Goal: Task Accomplishment & Management: Use online tool/utility

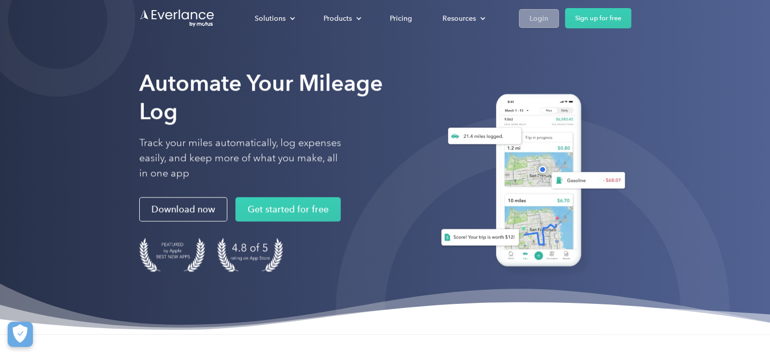
click at [545, 23] on div "Login" at bounding box center [539, 18] width 19 height 13
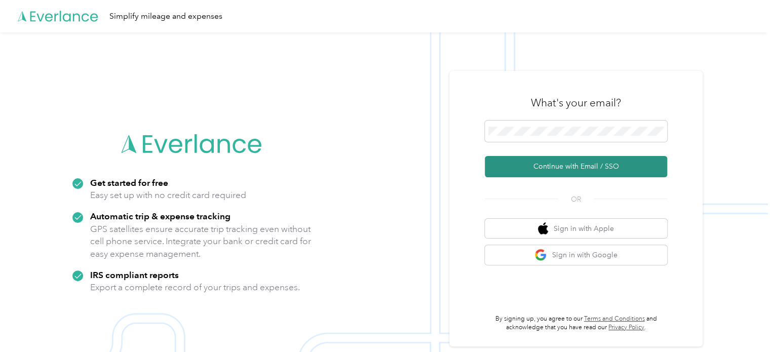
click at [575, 168] on button "Continue with Email / SSO" at bounding box center [576, 166] width 182 height 21
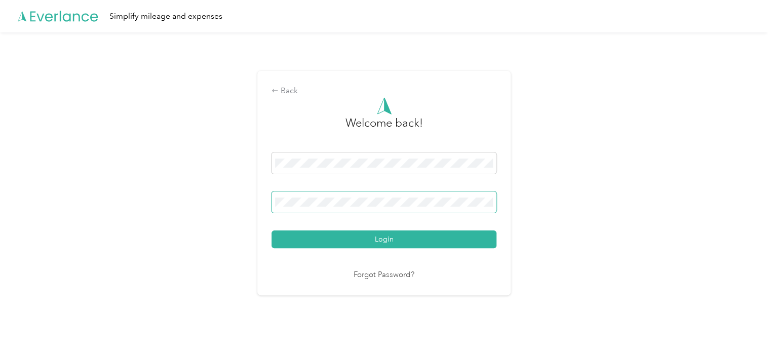
click at [271, 230] on button "Login" at bounding box center [383, 239] width 225 height 18
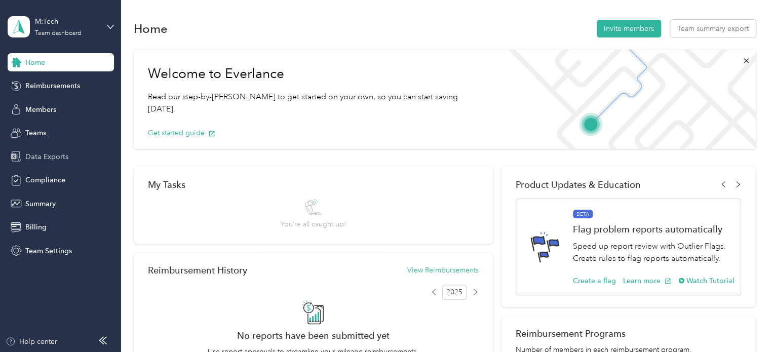
click at [55, 155] on span "Data Exports" at bounding box center [46, 156] width 43 height 11
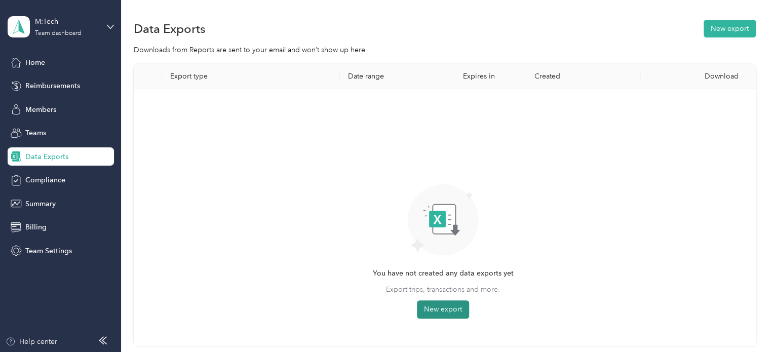
click at [452, 313] on button "New export" at bounding box center [443, 309] width 52 height 18
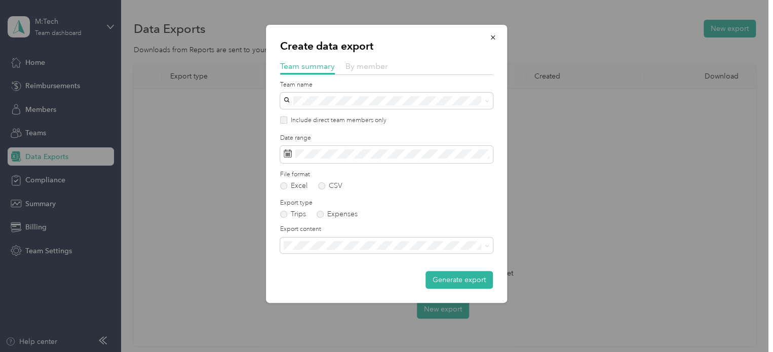
click at [375, 69] on span "By member" at bounding box center [366, 66] width 43 height 10
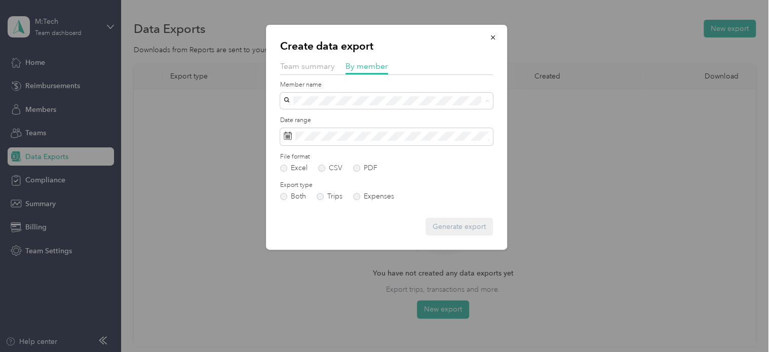
click at [331, 161] on li "Khaled Abdullah" at bounding box center [386, 154] width 213 height 18
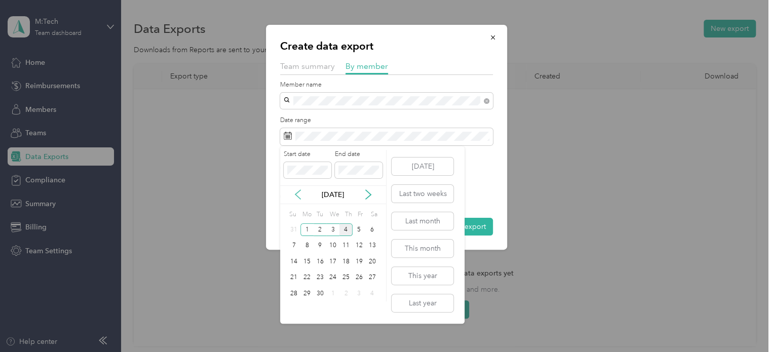
click at [298, 196] on icon at bounding box center [297, 194] width 5 height 9
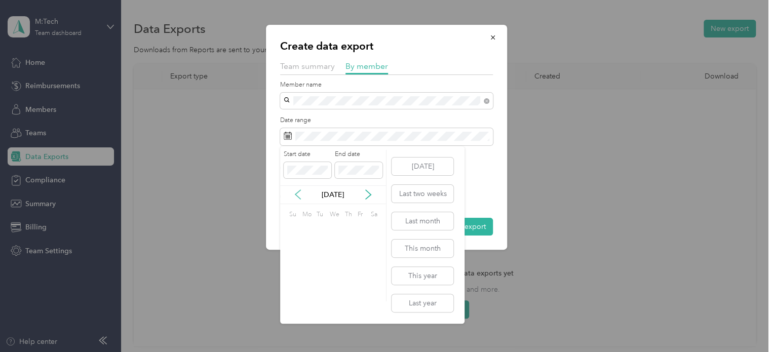
click at [298, 196] on icon at bounding box center [297, 194] width 5 height 9
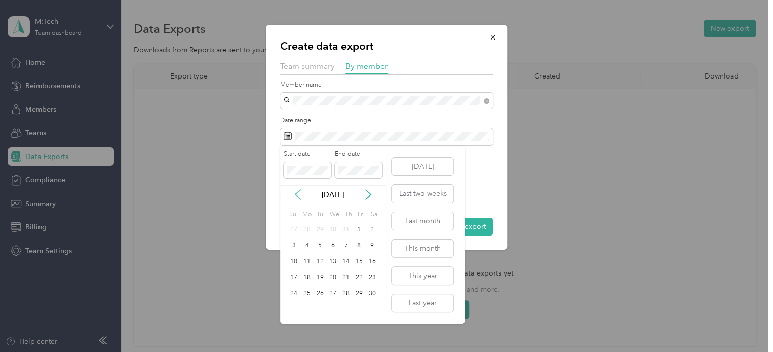
click at [298, 196] on icon at bounding box center [297, 194] width 5 height 9
click at [293, 230] on div "1" at bounding box center [293, 229] width 13 height 13
click at [308, 295] on div "30" at bounding box center [306, 293] width 13 height 13
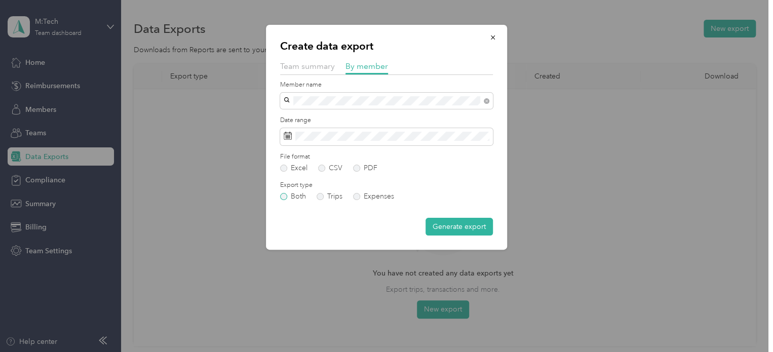
click at [284, 200] on label "Both" at bounding box center [293, 196] width 26 height 7
click at [466, 224] on button "Generate export" at bounding box center [458, 227] width 67 height 18
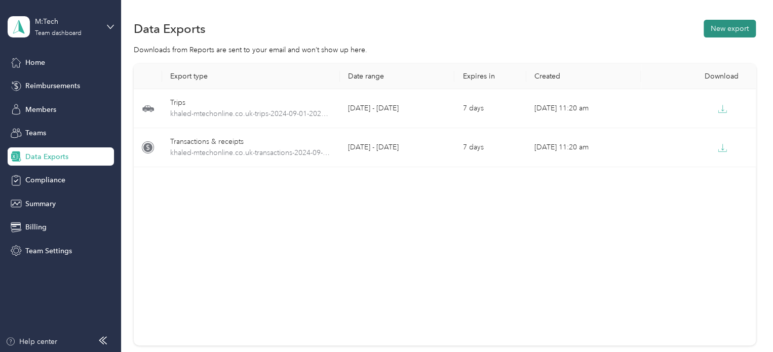
click at [710, 33] on button "New export" at bounding box center [729, 29] width 52 height 18
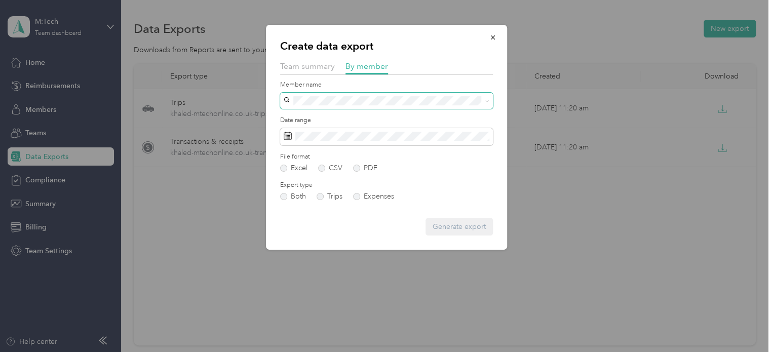
click at [367, 106] on span at bounding box center [386, 101] width 213 height 16
click at [332, 156] on span "Khaled Abdullah" at bounding box center [315, 153] width 56 height 9
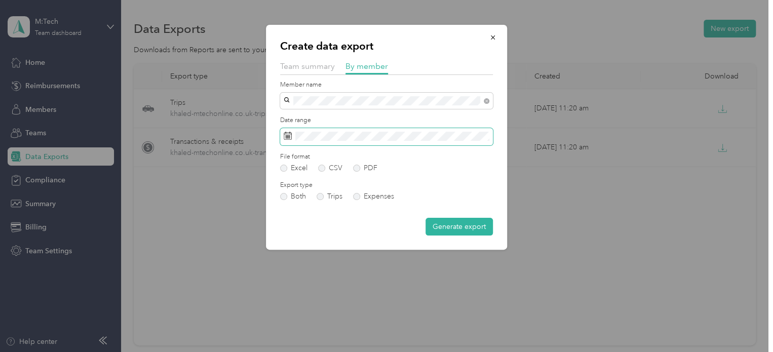
click at [392, 129] on span at bounding box center [386, 136] width 213 height 17
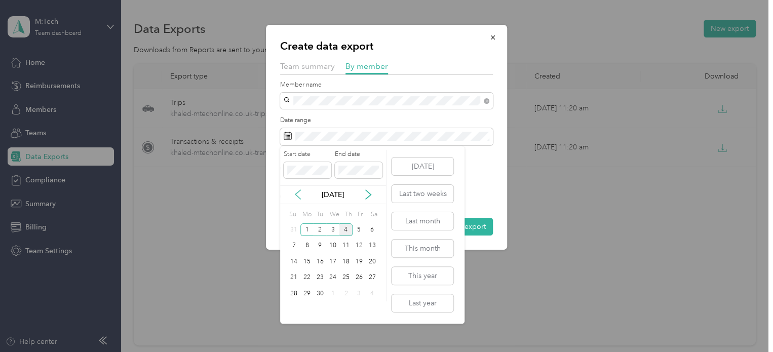
click at [298, 194] on icon at bounding box center [298, 194] width 10 height 10
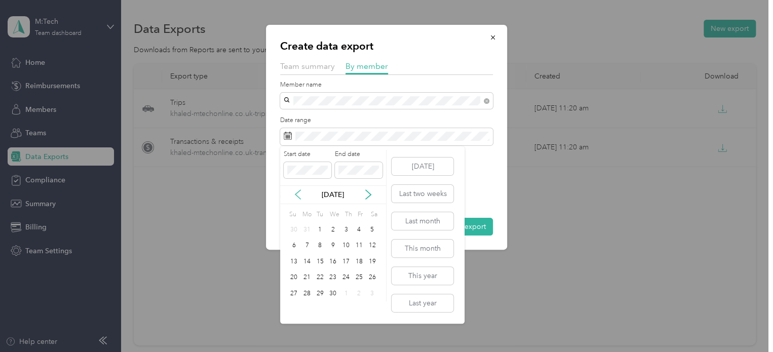
click at [298, 194] on icon at bounding box center [298, 194] width 10 height 10
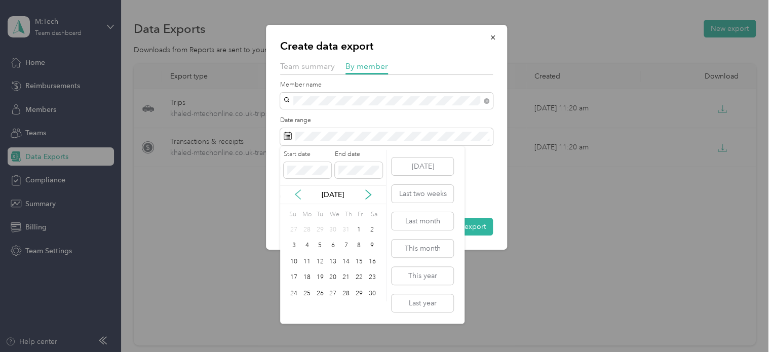
click at [298, 194] on icon at bounding box center [298, 194] width 10 height 10
click at [367, 196] on icon at bounding box center [368, 194] width 10 height 10
click at [292, 229] on div "1" at bounding box center [293, 229] width 13 height 13
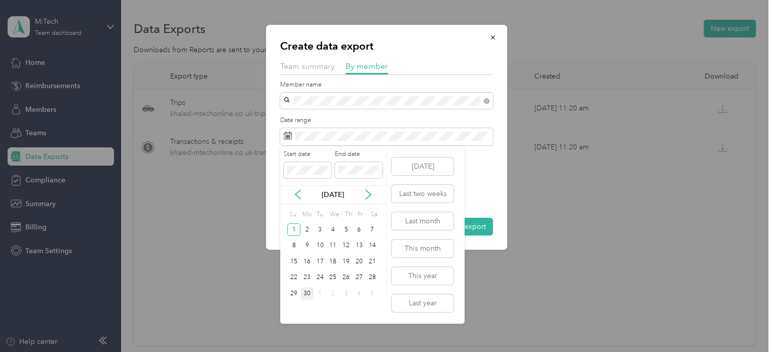
click at [309, 295] on div "30" at bounding box center [306, 293] width 13 height 13
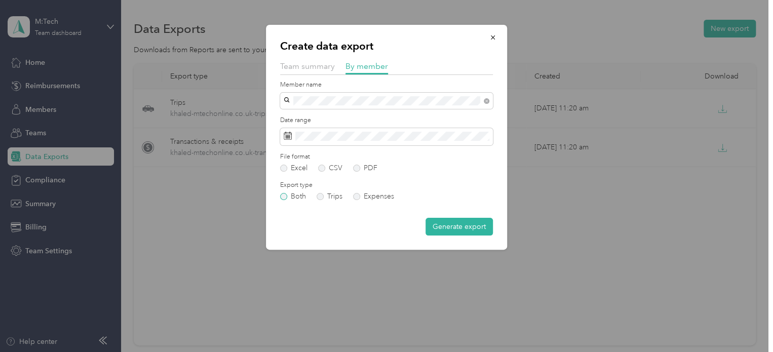
click at [284, 199] on label "Both" at bounding box center [293, 196] width 26 height 7
click at [453, 227] on button "Generate export" at bounding box center [458, 227] width 67 height 18
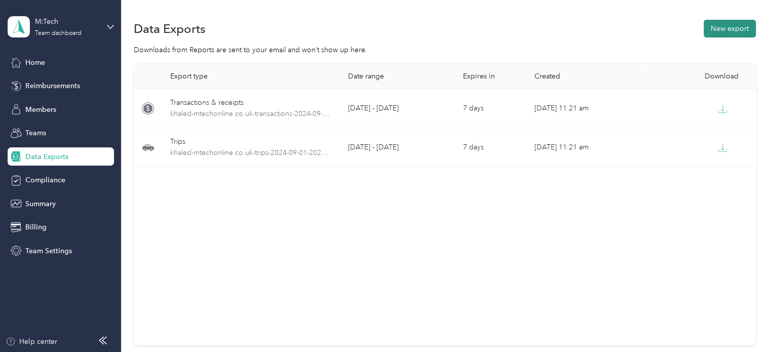
click at [730, 33] on button "New export" at bounding box center [729, 29] width 52 height 18
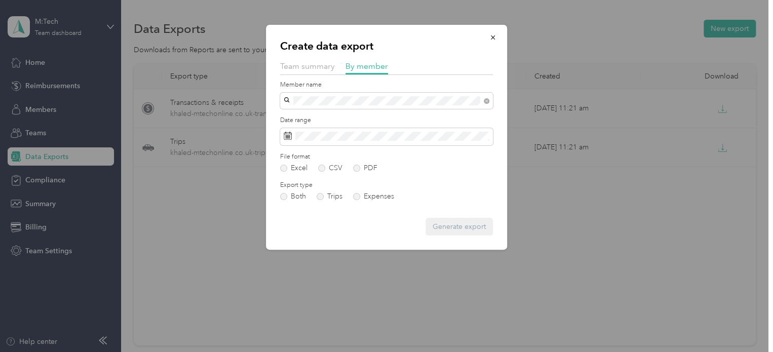
click at [332, 117] on span "Khaled Abdullah" at bounding box center [315, 117] width 56 height 9
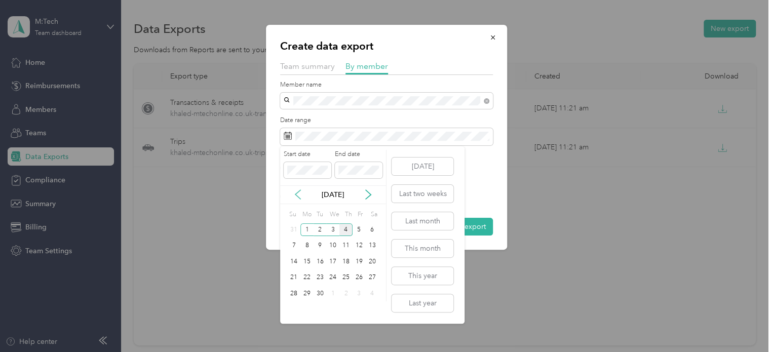
click at [294, 198] on icon at bounding box center [298, 194] width 10 height 10
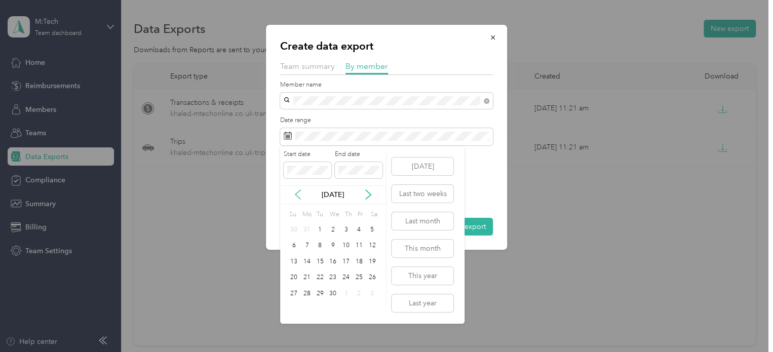
click at [294, 198] on icon at bounding box center [298, 194] width 10 height 10
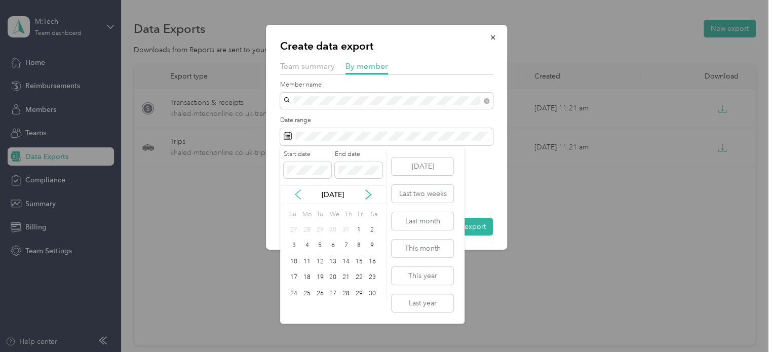
click at [294, 198] on icon at bounding box center [298, 194] width 10 height 10
click at [324, 230] on div "1" at bounding box center [319, 229] width 13 height 13
click at [347, 293] on div "31" at bounding box center [345, 293] width 13 height 13
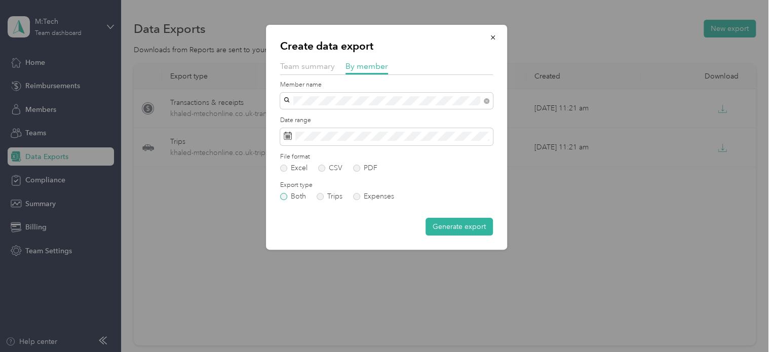
click at [284, 199] on label "Both" at bounding box center [293, 196] width 26 height 7
click at [448, 228] on button "Generate export" at bounding box center [458, 227] width 67 height 18
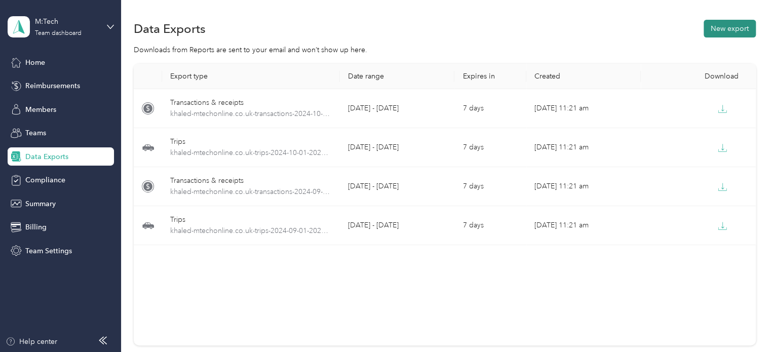
click at [731, 30] on button "New export" at bounding box center [729, 29] width 52 height 18
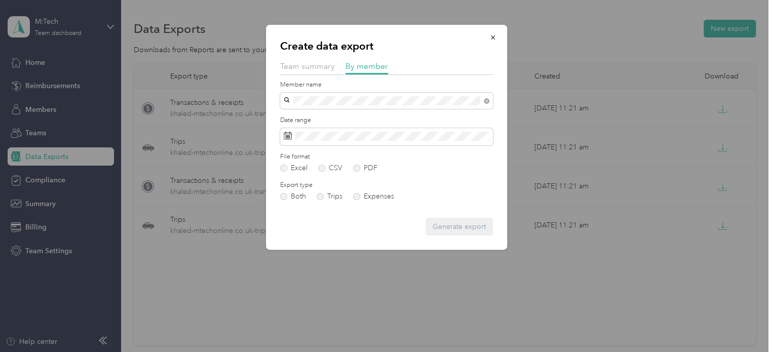
click at [341, 120] on div "Khaled Abdullah" at bounding box center [386, 118] width 198 height 11
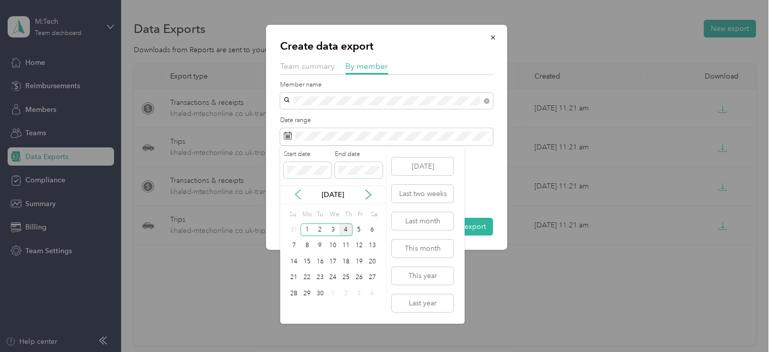
click at [297, 196] on icon at bounding box center [297, 194] width 5 height 9
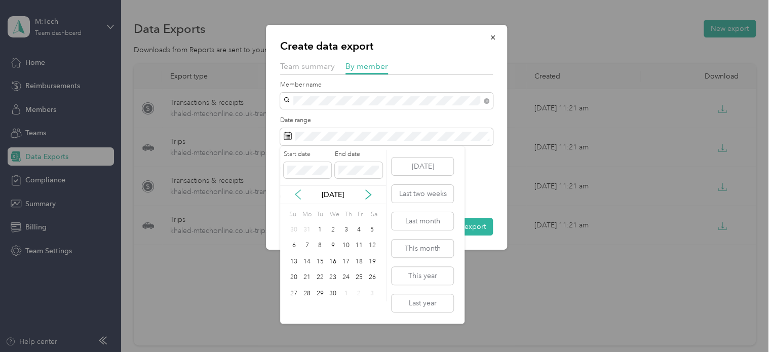
click at [297, 196] on icon at bounding box center [297, 194] width 5 height 9
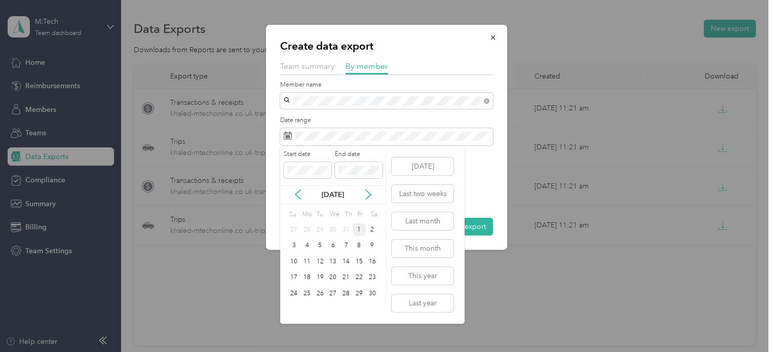
click at [361, 231] on div "1" at bounding box center [358, 229] width 13 height 13
click at [372, 294] on div "30" at bounding box center [372, 293] width 13 height 13
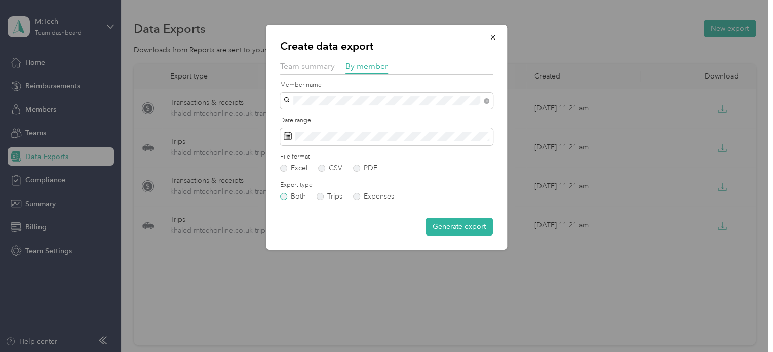
click at [282, 195] on label "Both" at bounding box center [293, 196] width 26 height 7
click at [464, 228] on button "Generate export" at bounding box center [458, 227] width 67 height 18
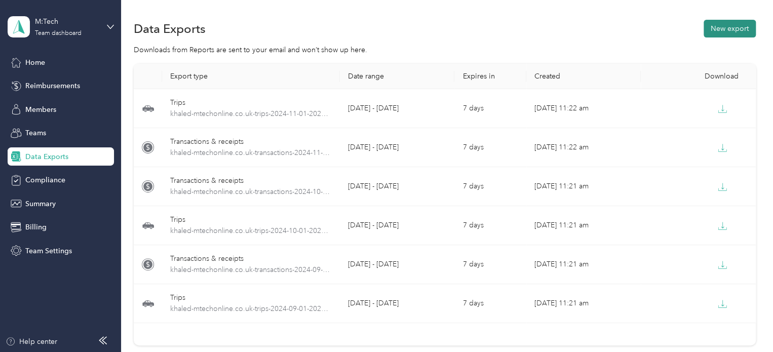
click at [724, 29] on button "New export" at bounding box center [729, 29] width 52 height 18
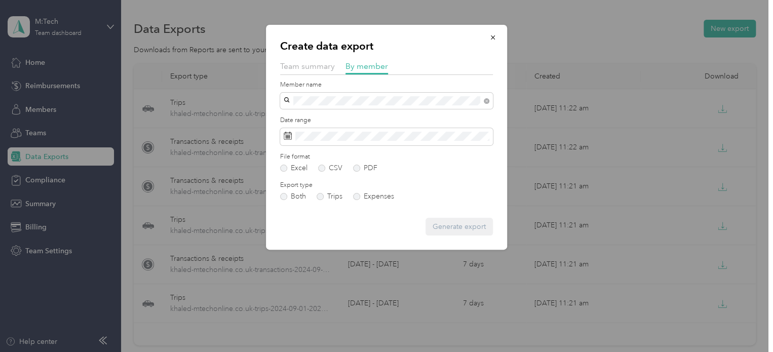
click at [337, 118] on span "Khaled Abdullah" at bounding box center [315, 118] width 56 height 9
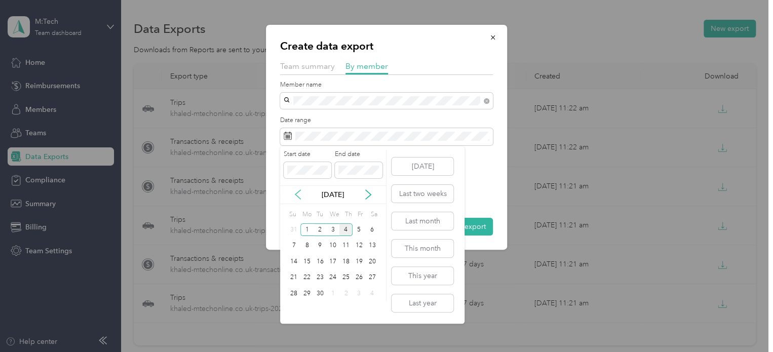
click at [298, 197] on icon at bounding box center [297, 194] width 5 height 9
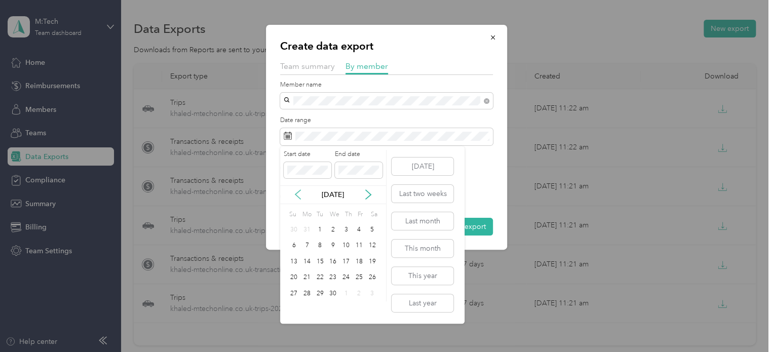
click at [298, 197] on icon at bounding box center [297, 194] width 5 height 9
click at [292, 228] on div "1" at bounding box center [293, 229] width 13 height 13
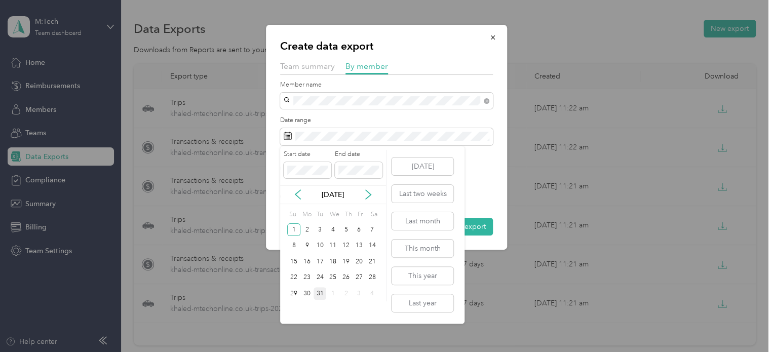
click at [313, 294] on div "31" at bounding box center [319, 293] width 13 height 13
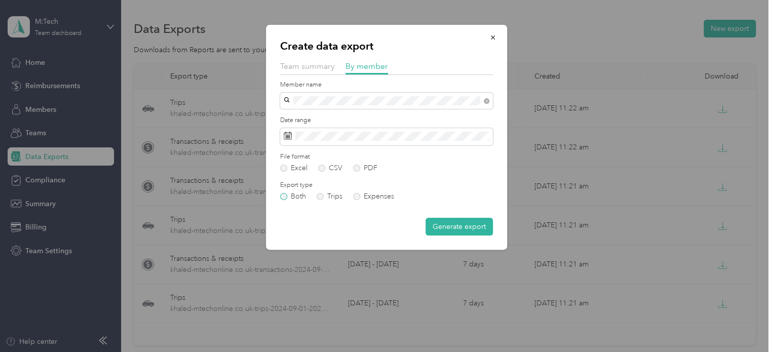
click at [283, 198] on label "Both" at bounding box center [293, 196] width 26 height 7
click at [454, 227] on button "Generate export" at bounding box center [458, 227] width 67 height 18
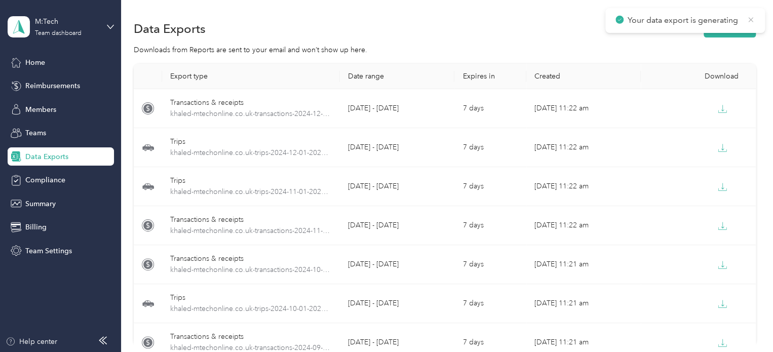
click at [748, 21] on icon at bounding box center [750, 19] width 5 height 5
click at [727, 33] on button "New export" at bounding box center [729, 29] width 52 height 18
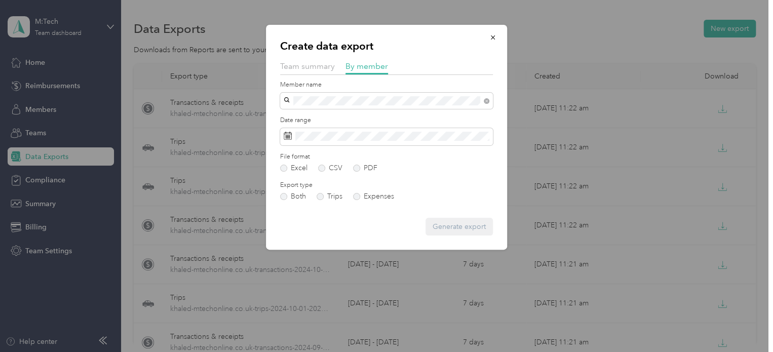
click at [341, 122] on div "Khaled Abdullah" at bounding box center [386, 117] width 198 height 11
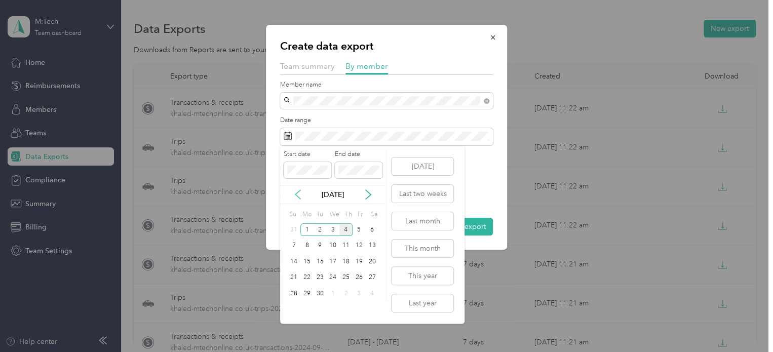
click at [294, 196] on icon at bounding box center [298, 194] width 10 height 10
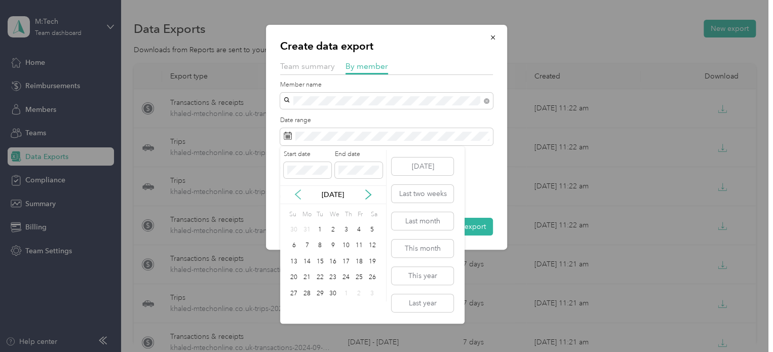
click at [294, 196] on icon at bounding box center [298, 194] width 10 height 10
click at [334, 231] on div "1" at bounding box center [332, 229] width 13 height 13
click at [361, 293] on div "31" at bounding box center [358, 293] width 13 height 13
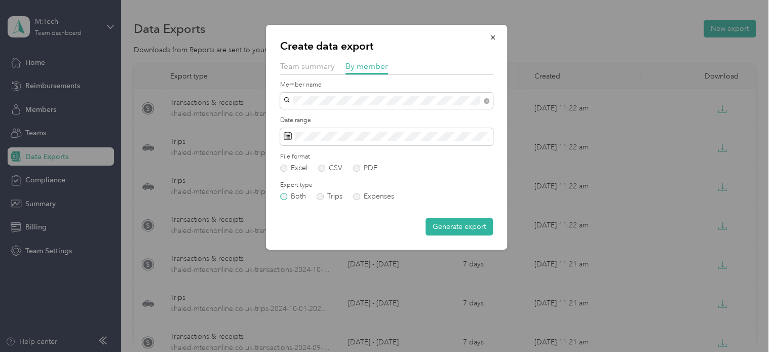
click at [284, 196] on label "Both" at bounding box center [293, 196] width 26 height 7
click at [456, 228] on button "Generate export" at bounding box center [458, 227] width 67 height 18
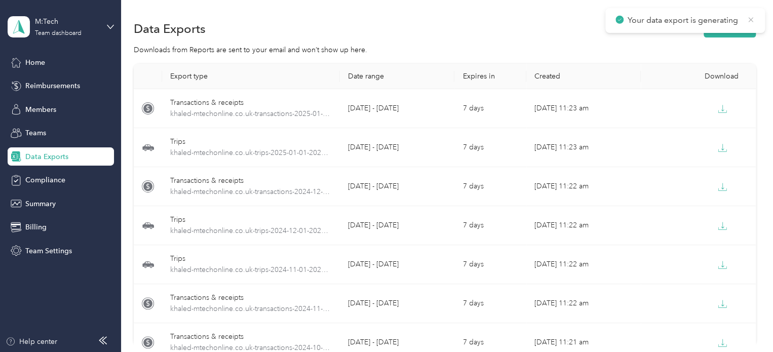
click at [751, 18] on icon at bounding box center [750, 19] width 8 height 9
click at [736, 31] on div "Your data export is generating" at bounding box center [685, 20] width 160 height 25
click at [729, 28] on button "New export" at bounding box center [729, 29] width 52 height 18
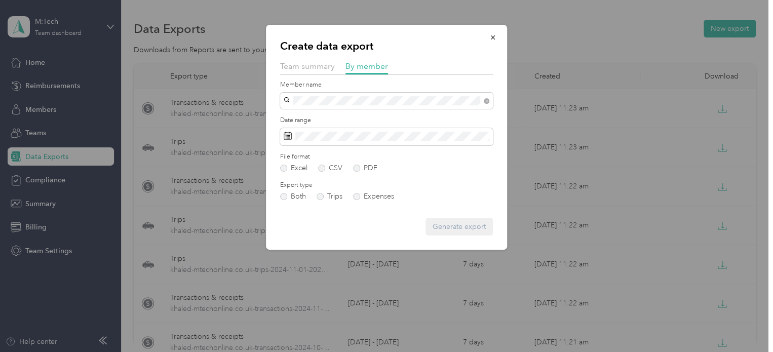
click at [355, 123] on li "Khaled Abdullah" at bounding box center [386, 117] width 213 height 18
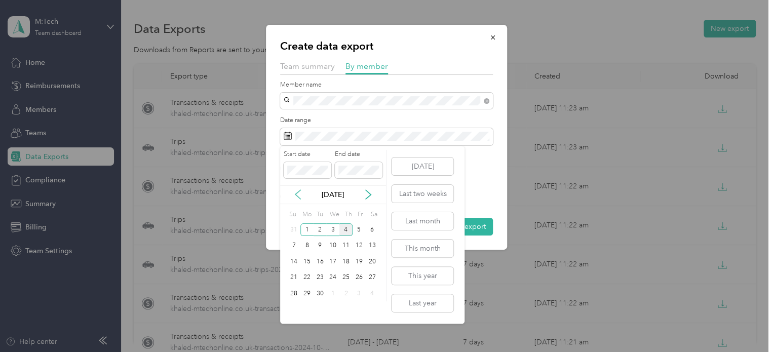
click at [295, 198] on icon at bounding box center [298, 194] width 10 height 10
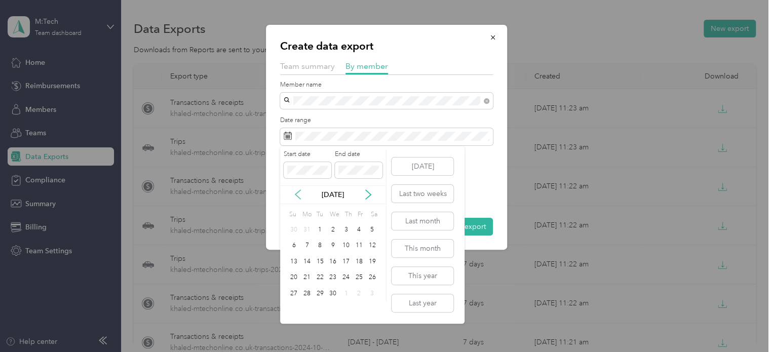
click at [295, 198] on icon at bounding box center [298, 194] width 10 height 10
click at [373, 226] on div "1" at bounding box center [372, 229] width 13 height 13
click at [357, 293] on div "28" at bounding box center [358, 293] width 13 height 13
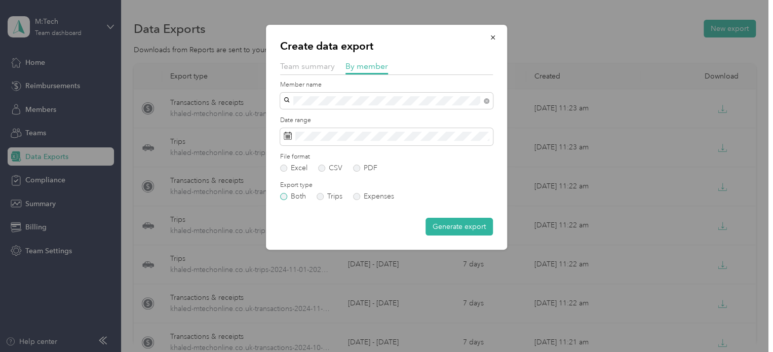
click at [284, 196] on label "Both" at bounding box center [293, 196] width 26 height 7
click at [450, 230] on button "Generate export" at bounding box center [458, 227] width 67 height 18
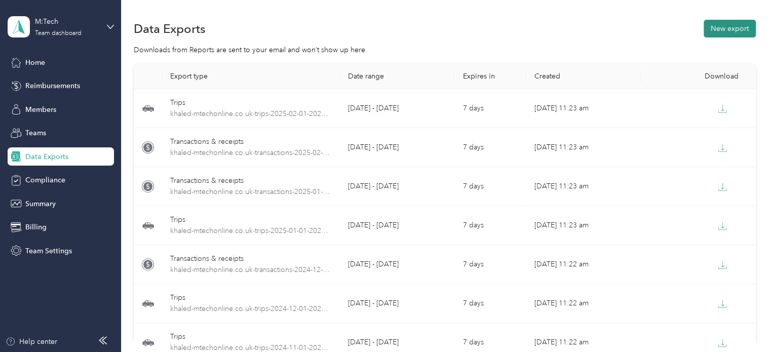
click at [724, 26] on button "New export" at bounding box center [729, 29] width 52 height 18
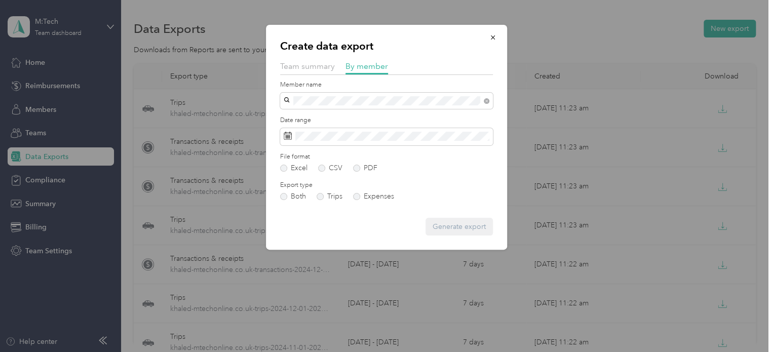
click at [326, 120] on div "Khaled Abdullah" at bounding box center [386, 118] width 198 height 11
click at [411, 141] on span at bounding box center [386, 136] width 213 height 17
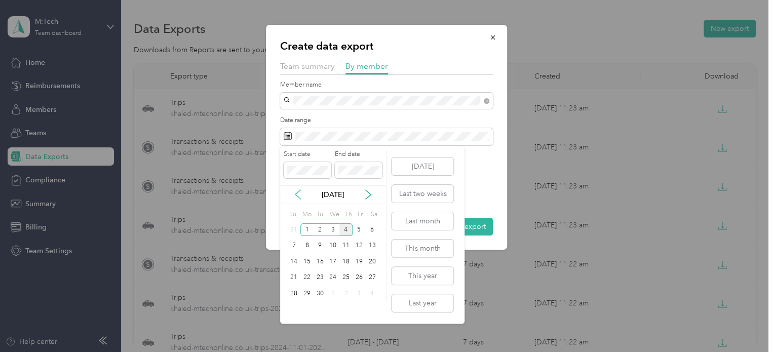
click at [296, 197] on icon at bounding box center [298, 194] width 10 height 10
click at [296, 198] on icon at bounding box center [298, 194] width 10 height 10
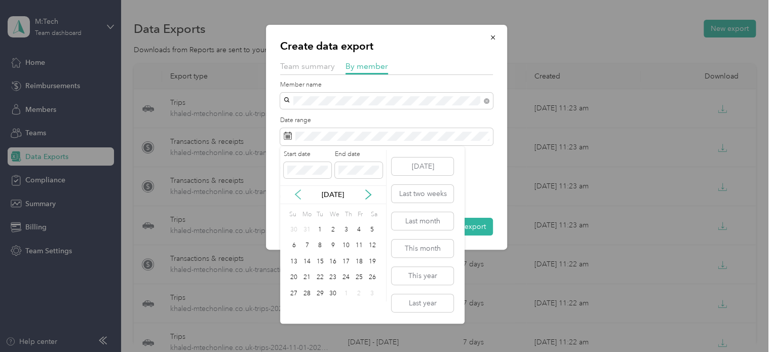
click at [296, 198] on icon at bounding box center [298, 194] width 10 height 10
click at [372, 232] on div "1" at bounding box center [372, 229] width 13 height 13
click at [306, 307] on div "31" at bounding box center [306, 309] width 13 height 13
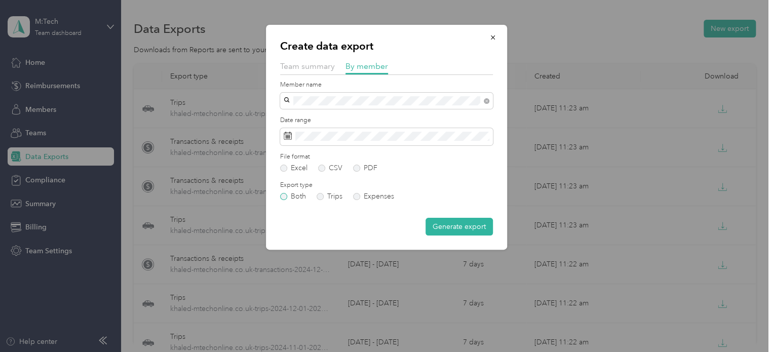
click at [284, 196] on label "Both" at bounding box center [293, 196] width 26 height 7
click at [459, 226] on button "Generate export" at bounding box center [458, 227] width 67 height 18
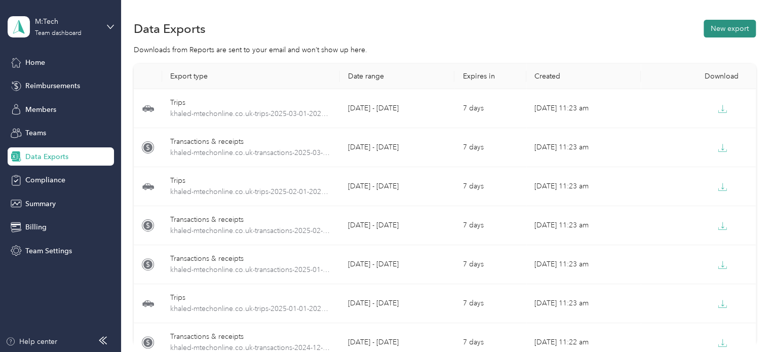
click at [728, 30] on button "New export" at bounding box center [729, 29] width 52 height 18
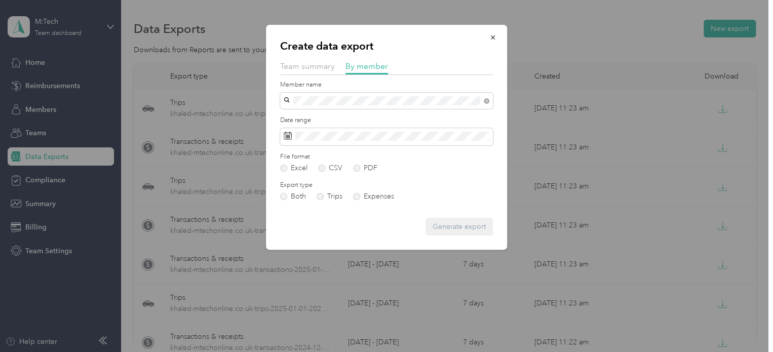
click at [324, 118] on span "Khaled Abdullah" at bounding box center [315, 118] width 56 height 9
click at [409, 141] on span at bounding box center [386, 136] width 213 height 17
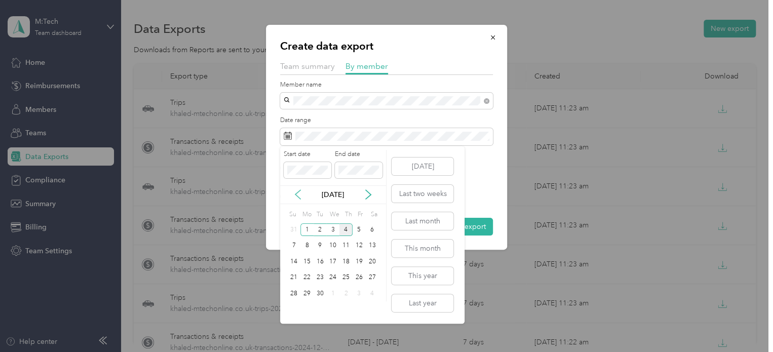
click at [301, 196] on icon at bounding box center [298, 194] width 10 height 10
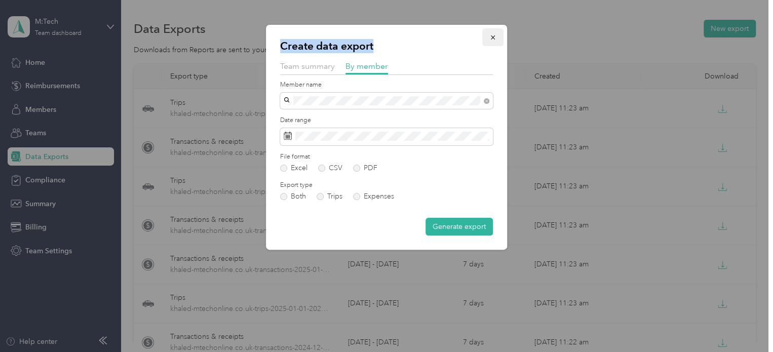
drag, startPoint x: 388, startPoint y: 42, endPoint x: 489, endPoint y: 42, distance: 100.8
click at [489, 42] on div "Create data export Team summary By member Member name Date range File format Ex…" at bounding box center [386, 137] width 241 height 225
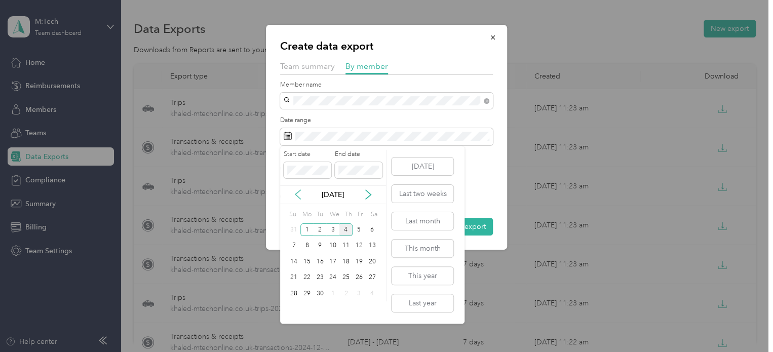
click at [298, 195] on icon at bounding box center [298, 194] width 10 height 10
click at [297, 195] on icon at bounding box center [298, 194] width 10 height 10
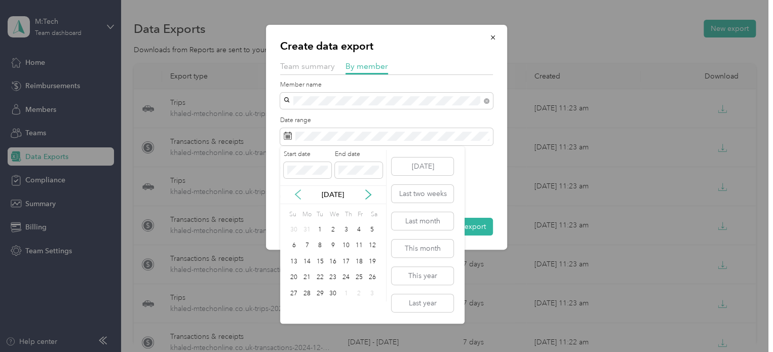
click at [297, 195] on icon at bounding box center [298, 194] width 10 height 10
click at [368, 197] on icon at bounding box center [368, 194] width 10 height 10
click at [320, 232] on div "1" at bounding box center [319, 229] width 13 height 13
click at [333, 292] on div "30" at bounding box center [332, 293] width 13 height 13
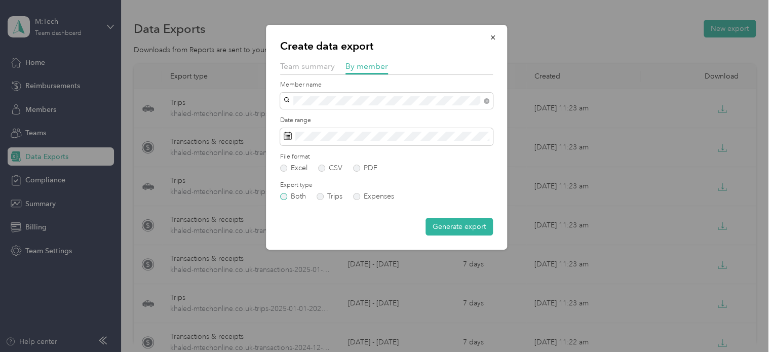
click at [284, 197] on label "Both" at bounding box center [293, 196] width 26 height 7
click at [458, 226] on button "Generate export" at bounding box center [458, 227] width 67 height 18
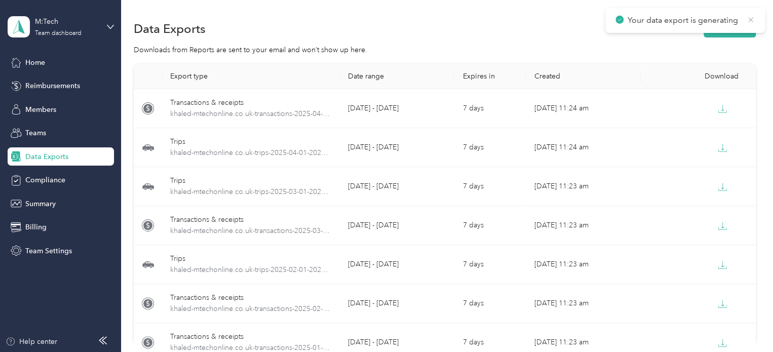
click at [750, 18] on icon at bounding box center [750, 19] width 8 height 9
click at [724, 30] on button "New export" at bounding box center [729, 29] width 52 height 18
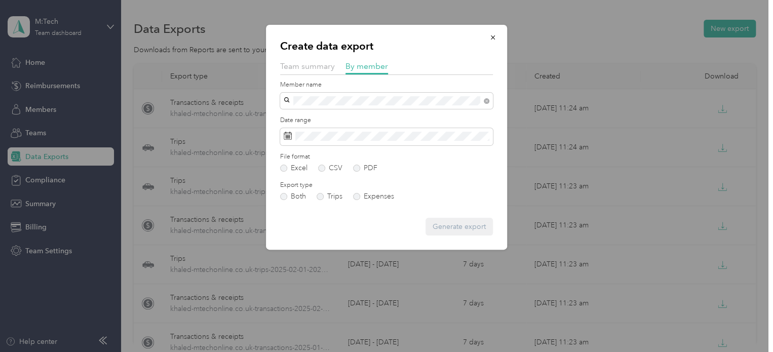
click at [322, 114] on span "Khaled Abdullah" at bounding box center [315, 118] width 56 height 9
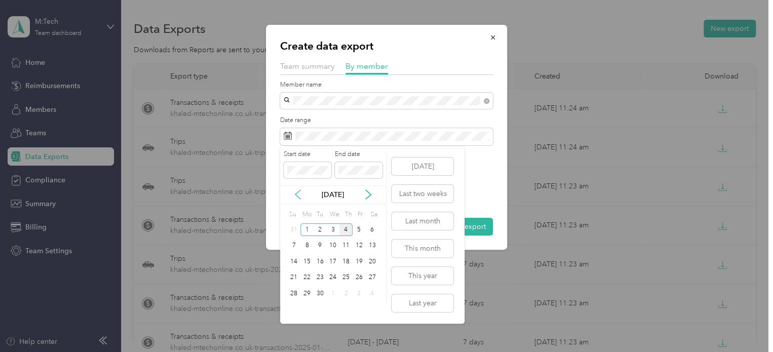
click at [298, 196] on icon at bounding box center [298, 194] width 10 height 10
click at [298, 196] on icon at bounding box center [297, 194] width 5 height 9
click at [347, 230] on div "1" at bounding box center [345, 229] width 13 height 13
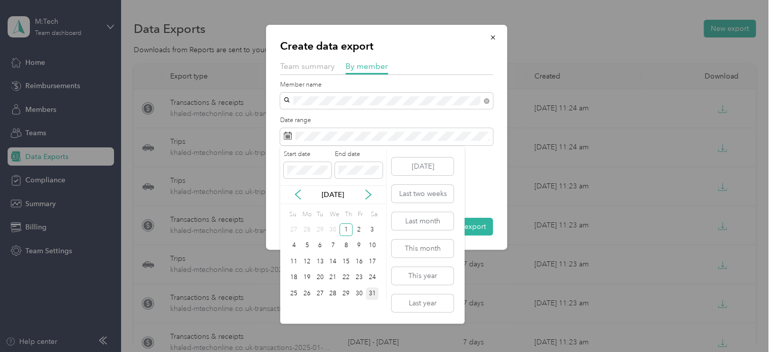
click at [370, 294] on div "31" at bounding box center [372, 293] width 13 height 13
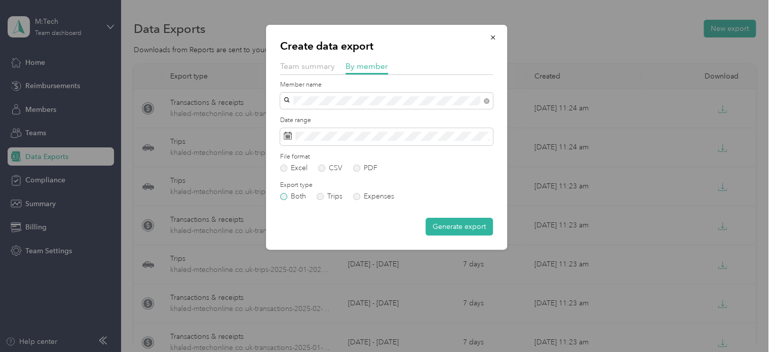
click at [282, 198] on label "Both" at bounding box center [293, 196] width 26 height 7
click at [453, 230] on button "Generate export" at bounding box center [458, 227] width 67 height 18
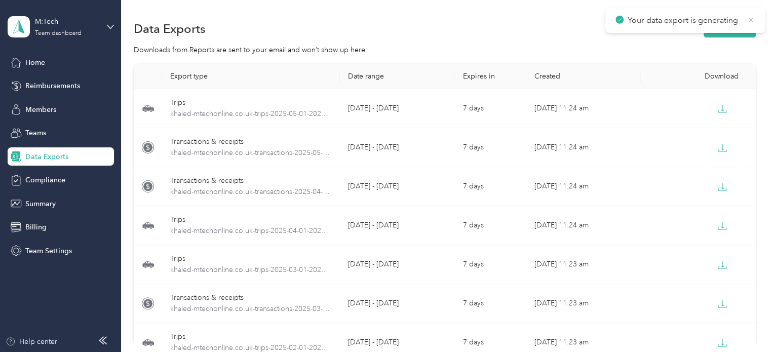
click at [749, 19] on icon at bounding box center [750, 19] width 8 height 9
click at [728, 31] on div "Your data export is generating" at bounding box center [685, 20] width 160 height 25
click at [722, 28] on button "New export" at bounding box center [729, 29] width 52 height 18
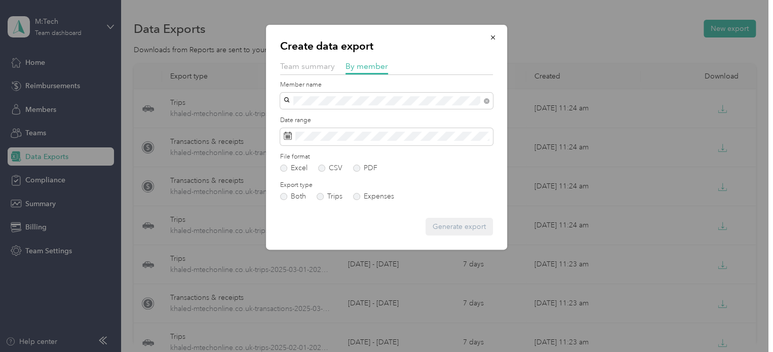
click at [318, 117] on span "Khaled Abdullah" at bounding box center [315, 115] width 56 height 9
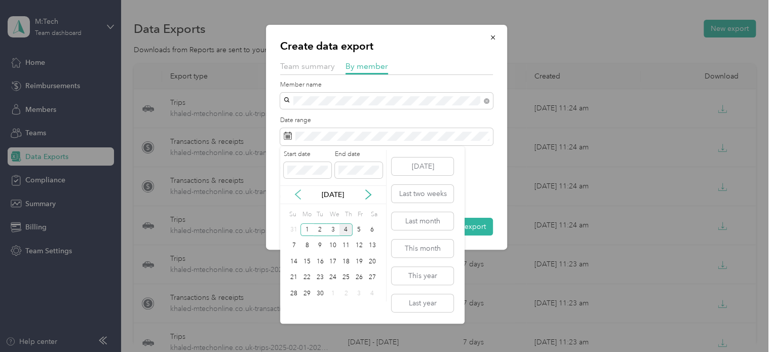
click at [295, 196] on icon at bounding box center [298, 194] width 10 height 10
click at [293, 227] on div "1" at bounding box center [293, 229] width 13 height 13
click at [302, 290] on div "30" at bounding box center [306, 293] width 13 height 13
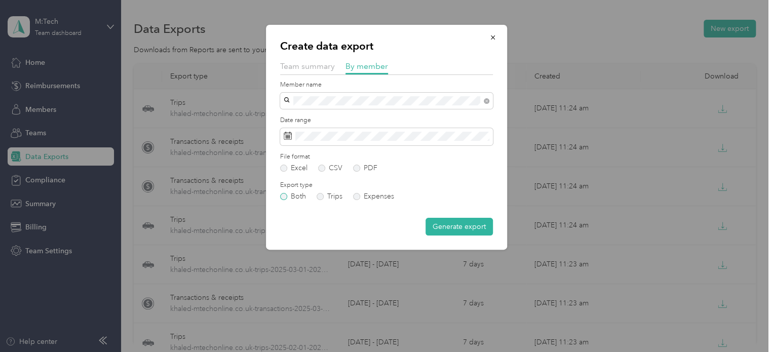
click at [285, 194] on label "Both" at bounding box center [293, 196] width 26 height 7
click at [446, 225] on button "Generate export" at bounding box center [458, 227] width 67 height 18
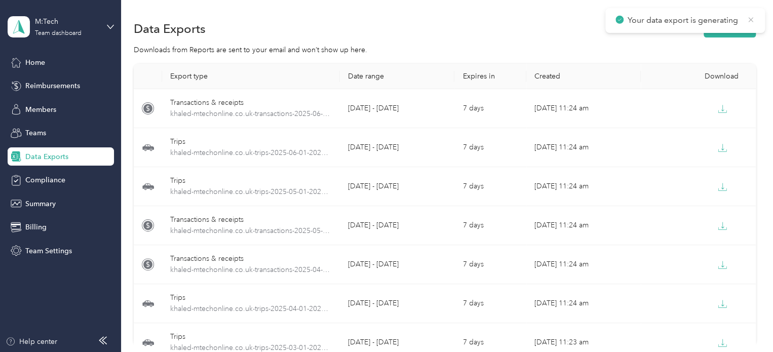
click at [751, 19] on icon at bounding box center [750, 19] width 8 height 9
click at [730, 29] on div "Your data export is generating" at bounding box center [685, 20] width 160 height 25
click at [731, 28] on button "New export" at bounding box center [729, 29] width 52 height 18
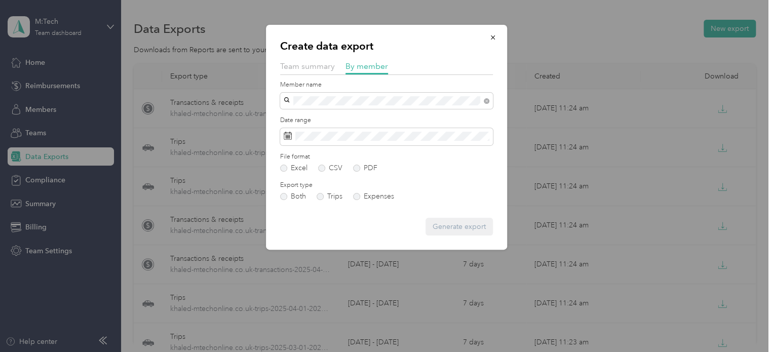
click at [323, 115] on span "Khaled Abdullah" at bounding box center [315, 117] width 56 height 9
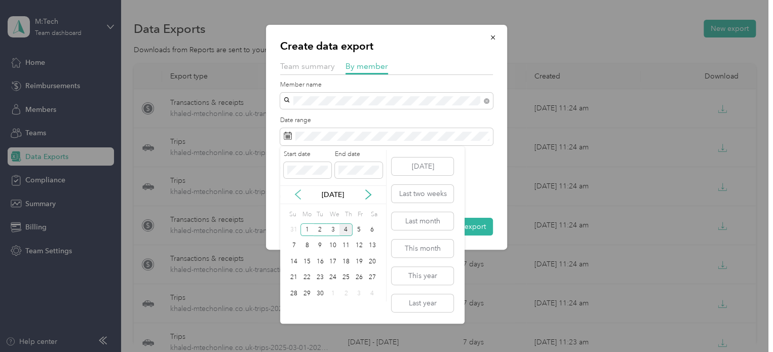
click at [296, 196] on icon at bounding box center [297, 194] width 5 height 9
click at [321, 227] on div "1" at bounding box center [319, 229] width 13 height 13
click at [346, 291] on div "31" at bounding box center [345, 293] width 13 height 13
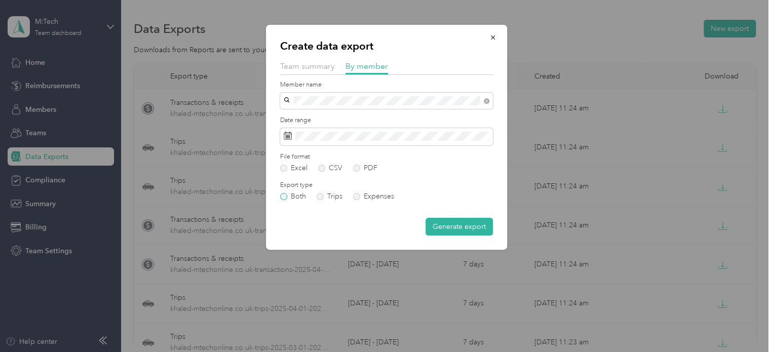
click at [285, 196] on label "Both" at bounding box center [293, 196] width 26 height 7
click at [468, 222] on button "Generate export" at bounding box center [458, 227] width 67 height 18
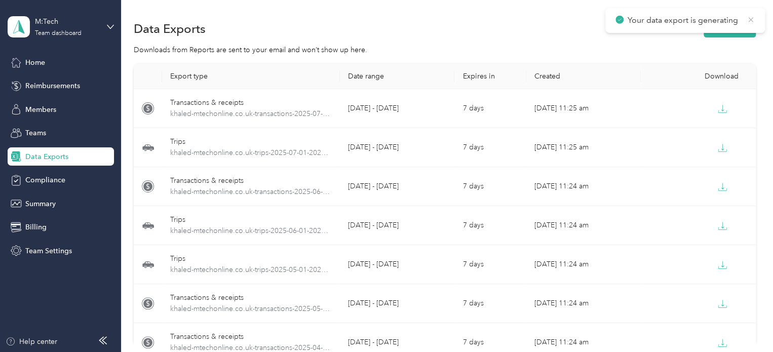
click at [750, 20] on icon at bounding box center [750, 19] width 5 height 5
click at [728, 31] on div "Your data export is generating" at bounding box center [685, 20] width 160 height 25
click at [727, 27] on button "New export" at bounding box center [729, 29] width 52 height 18
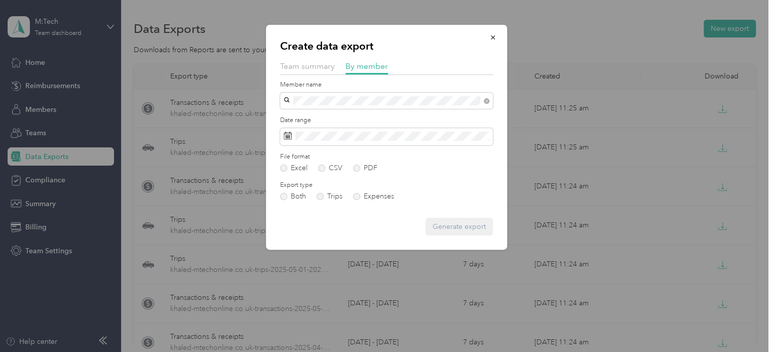
click at [328, 114] on span "Khaled Abdullah" at bounding box center [315, 118] width 56 height 9
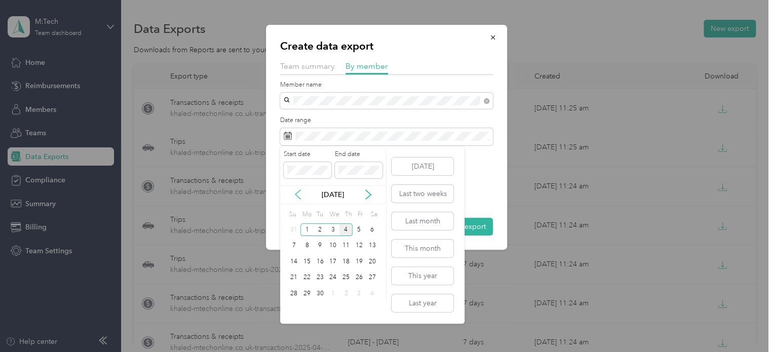
click at [298, 197] on icon at bounding box center [297, 194] width 5 height 9
click at [361, 230] on div "1" at bounding box center [358, 229] width 13 height 13
click at [292, 308] on div "31" at bounding box center [293, 309] width 13 height 13
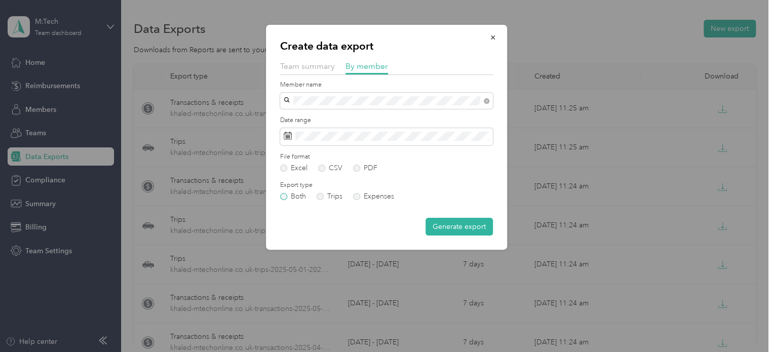
click at [282, 196] on label "Both" at bounding box center [293, 196] width 26 height 7
click at [462, 226] on button "Generate export" at bounding box center [458, 227] width 67 height 18
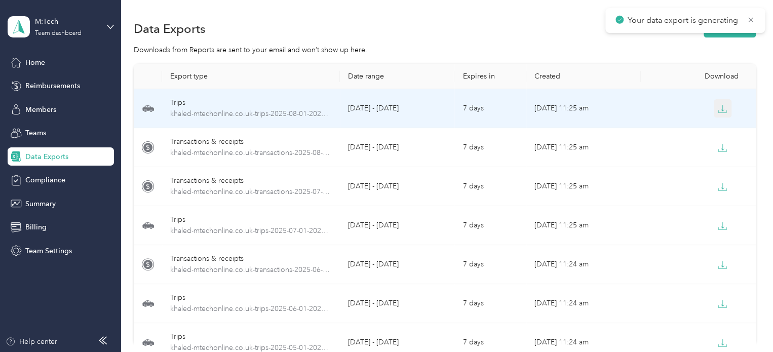
click at [718, 110] on icon "button" at bounding box center [722, 108] width 9 height 9
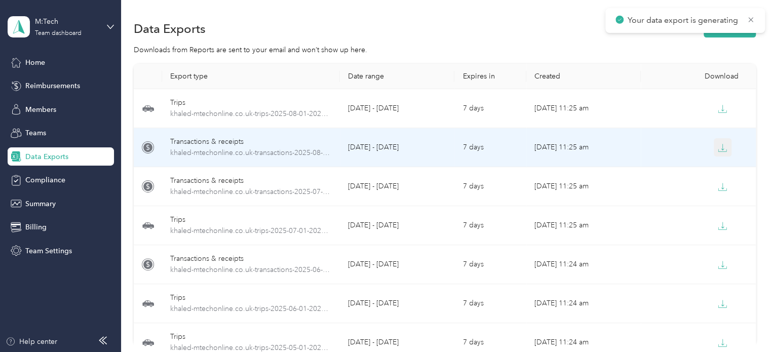
click at [720, 149] on icon "button" at bounding box center [722, 147] width 9 height 9
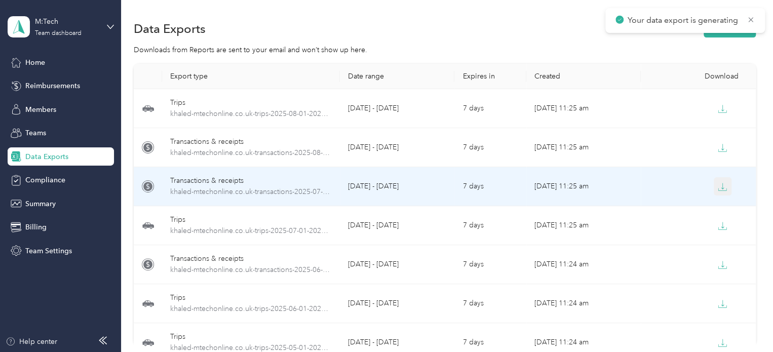
click at [720, 186] on icon "button" at bounding box center [722, 186] width 9 height 9
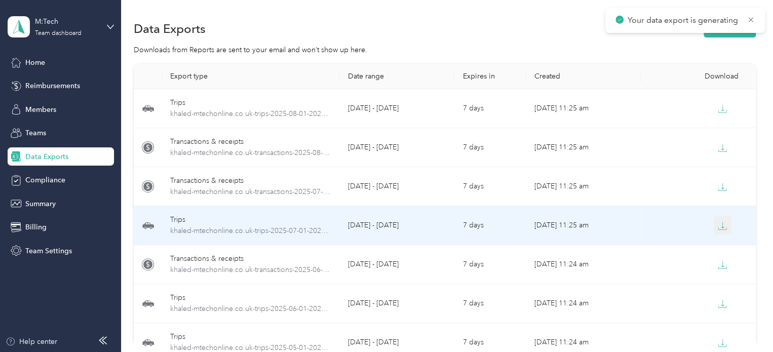
click at [719, 225] on icon "button" at bounding box center [722, 225] width 9 height 9
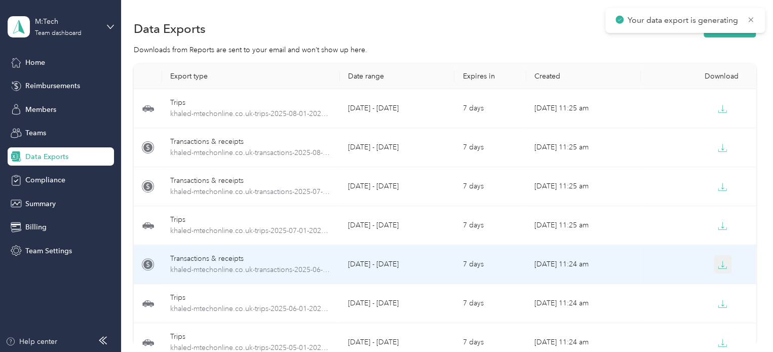
click at [719, 263] on icon "button" at bounding box center [722, 264] width 9 height 9
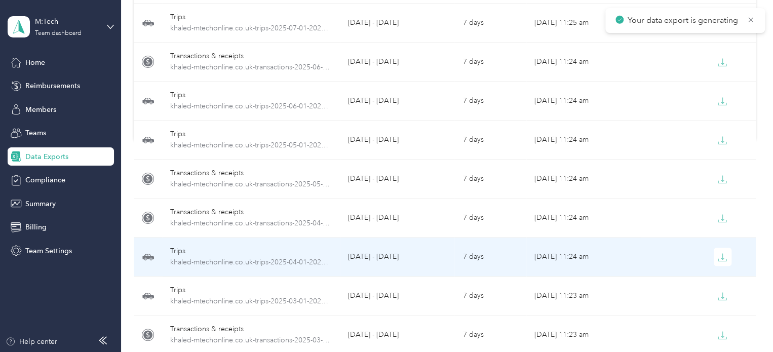
scroll to position [253, 0]
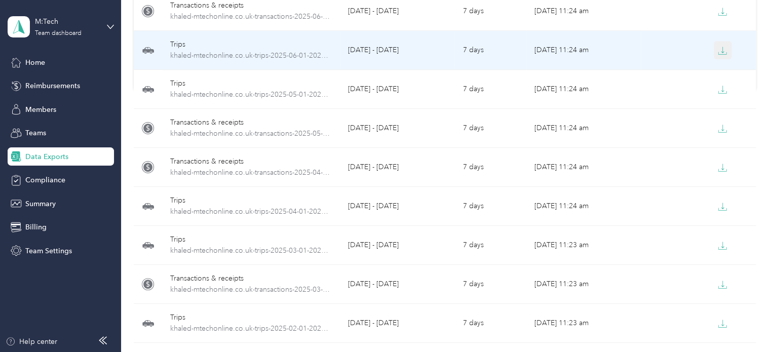
click at [718, 50] on icon "button" at bounding box center [722, 50] width 9 height 9
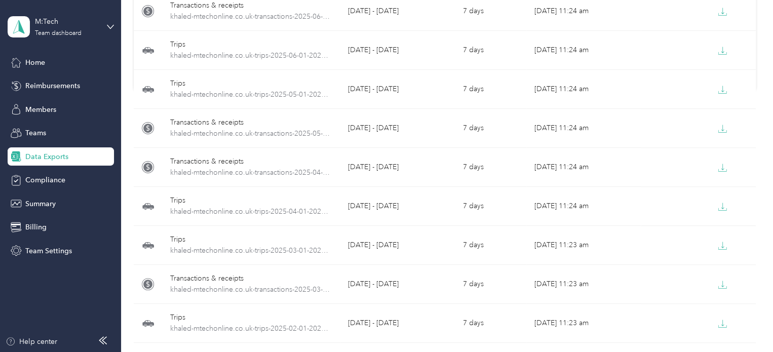
scroll to position [252, 0]
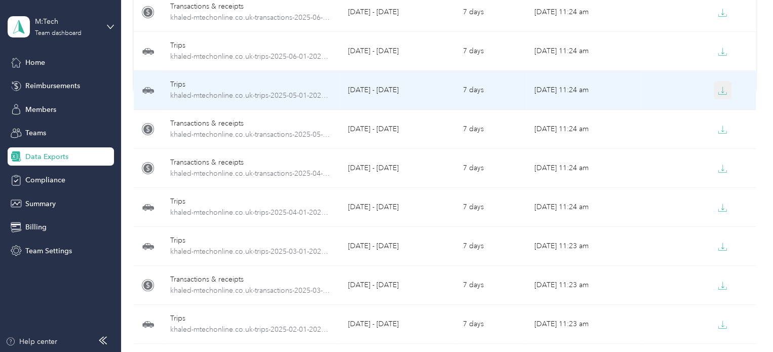
click at [721, 91] on icon "button" at bounding box center [722, 90] width 3 height 6
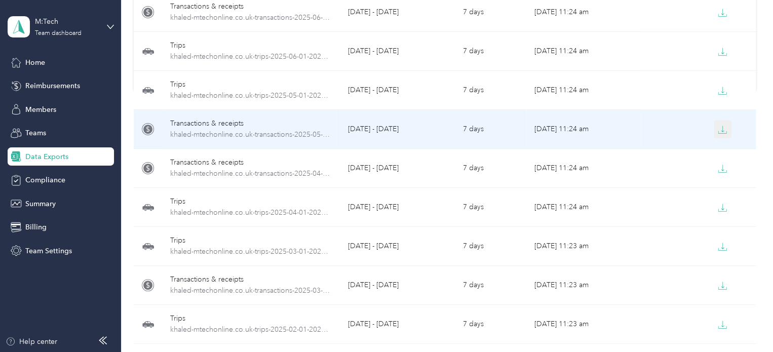
click at [721, 130] on icon "button" at bounding box center [722, 129] width 3 height 6
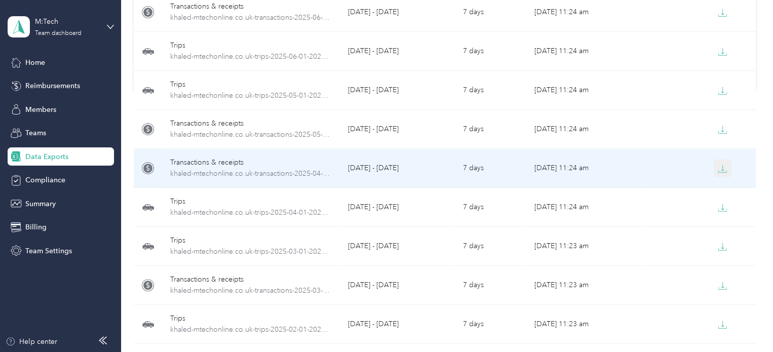
click at [719, 168] on icon "button" at bounding box center [722, 168] width 9 height 9
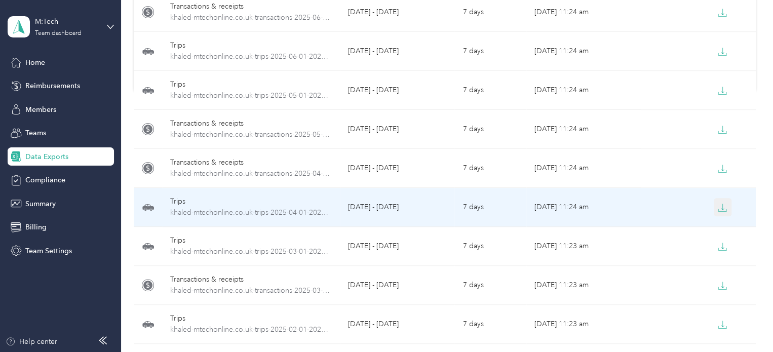
click at [721, 208] on icon "button" at bounding box center [722, 207] width 3 height 6
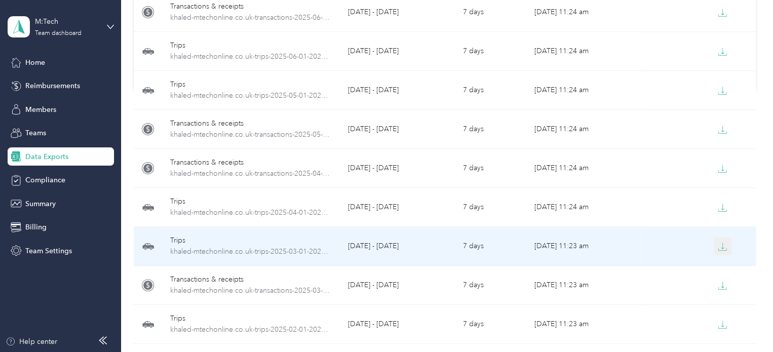
click at [721, 245] on icon "button" at bounding box center [722, 246] width 9 height 9
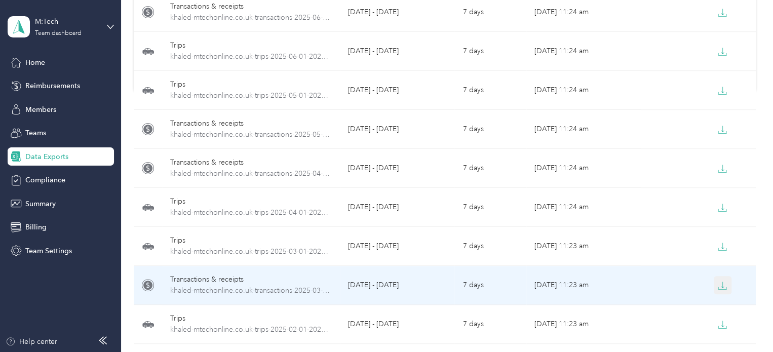
click at [718, 284] on icon "button" at bounding box center [722, 285] width 9 height 9
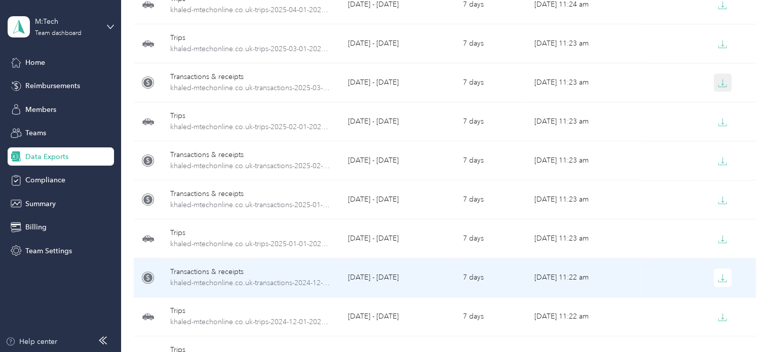
scroll to position [505, 0]
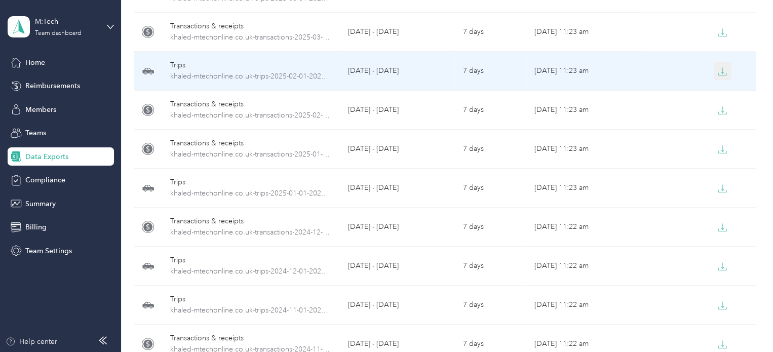
click at [722, 70] on icon "button" at bounding box center [722, 71] width 9 height 9
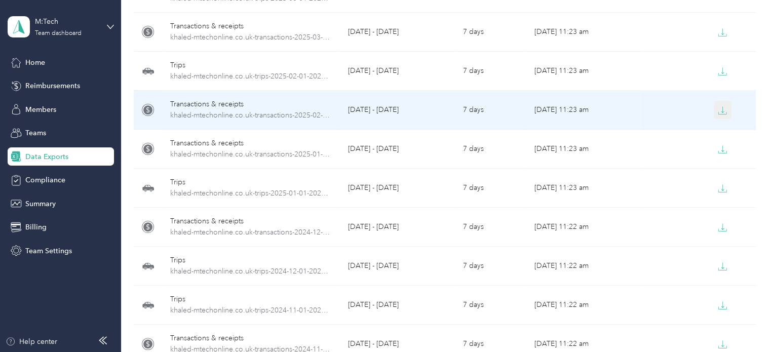
click at [721, 108] on icon "button" at bounding box center [722, 110] width 9 height 9
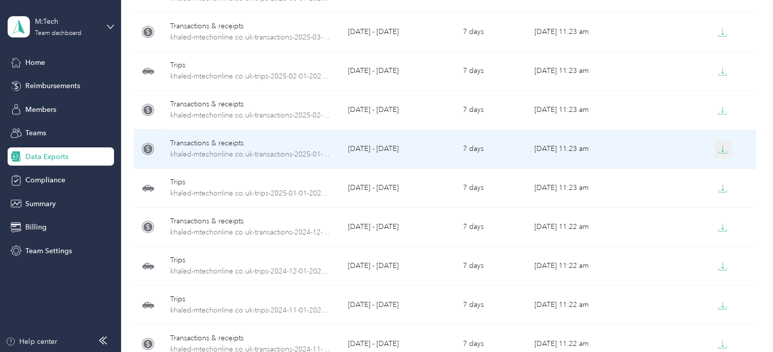
click at [721, 149] on icon "button" at bounding box center [722, 149] width 9 height 9
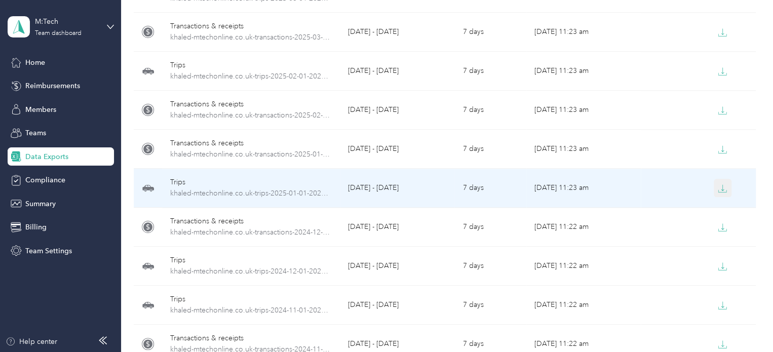
click at [719, 186] on icon "button" at bounding box center [722, 188] width 9 height 9
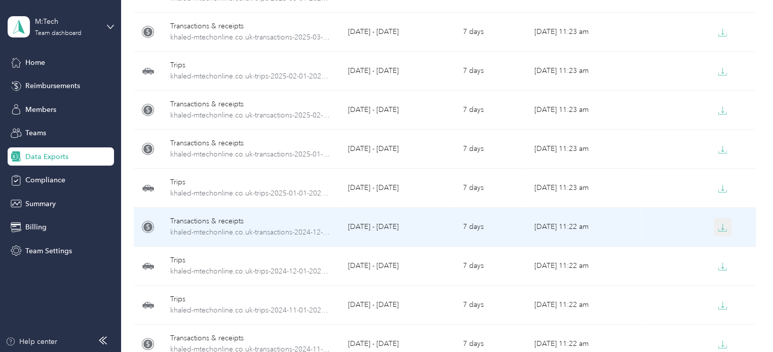
click at [720, 226] on icon "button" at bounding box center [722, 227] width 9 height 9
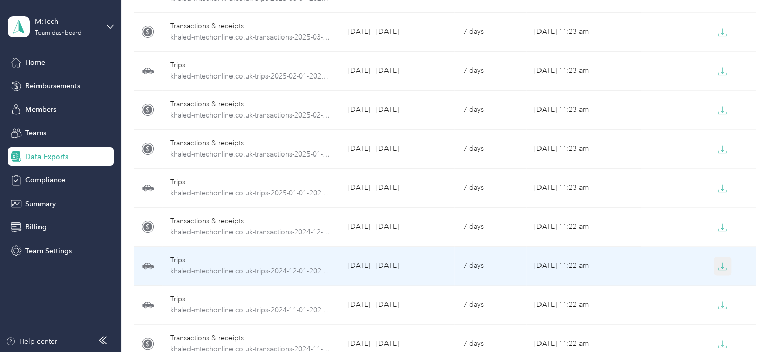
click at [718, 265] on icon "button" at bounding box center [722, 266] width 9 height 9
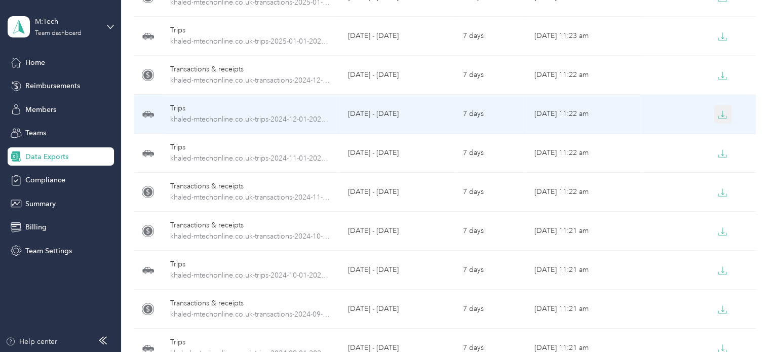
scroll to position [670, 0]
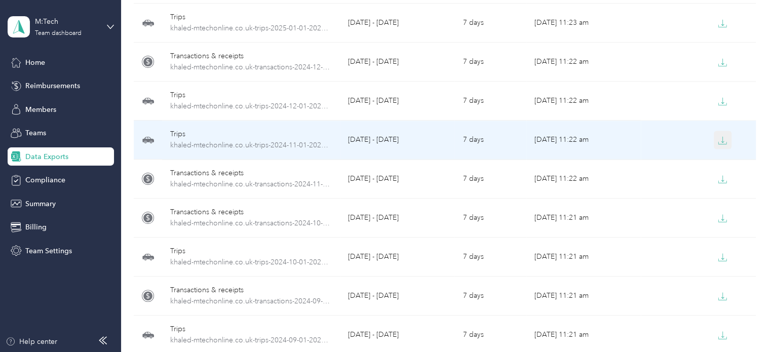
click at [721, 140] on icon "button" at bounding box center [722, 139] width 3 height 6
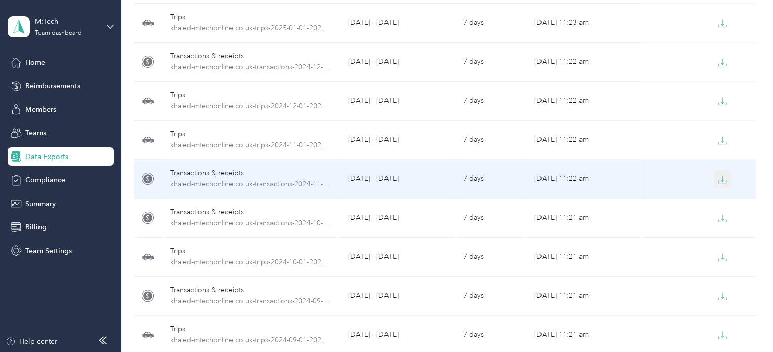
click at [720, 180] on icon "button" at bounding box center [722, 179] width 9 height 9
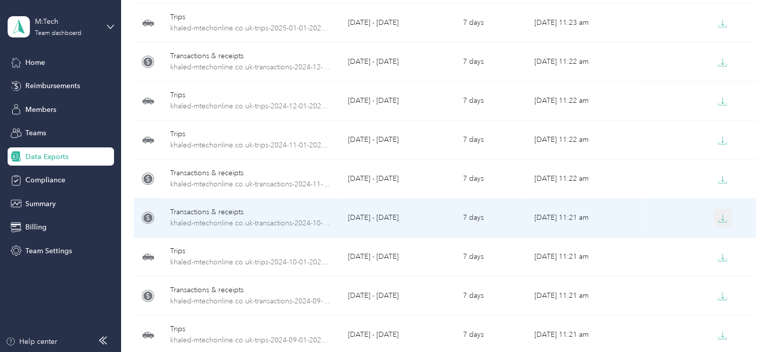
click at [719, 216] on icon "button" at bounding box center [722, 218] width 9 height 9
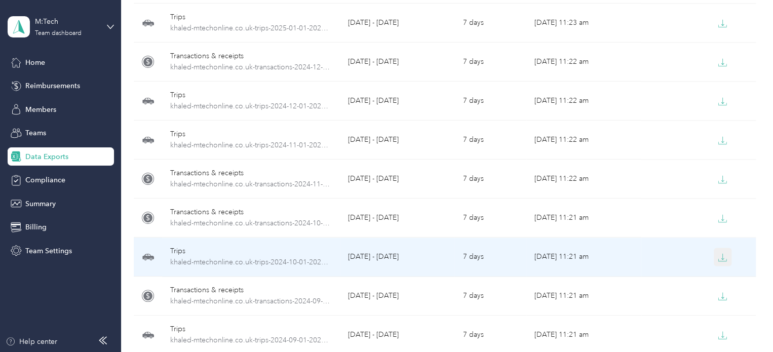
click at [719, 255] on icon "button" at bounding box center [722, 257] width 9 height 9
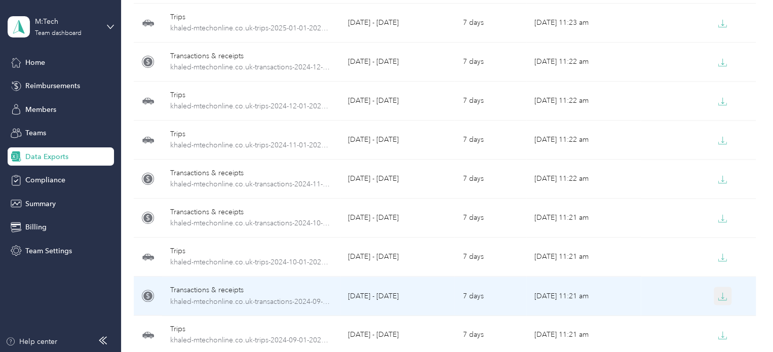
click at [718, 292] on icon "button" at bounding box center [722, 296] width 9 height 9
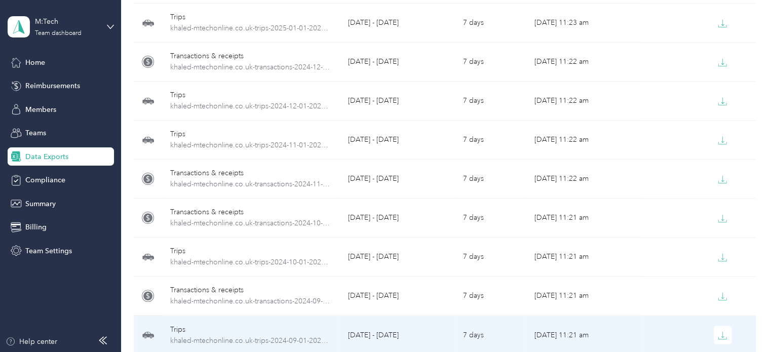
click at [697, 338] on div at bounding box center [698, 335] width 98 height 18
drag, startPoint x: 717, startPoint y: 334, endPoint x: 610, endPoint y: 346, distance: 107.6
click at [610, 346] on td "Sep 04, 2025, 11:21 am" at bounding box center [583, 334] width 114 height 39
click at [662, 338] on div at bounding box center [698, 335] width 98 height 18
click at [713, 338] on button "button" at bounding box center [722, 335] width 18 height 18
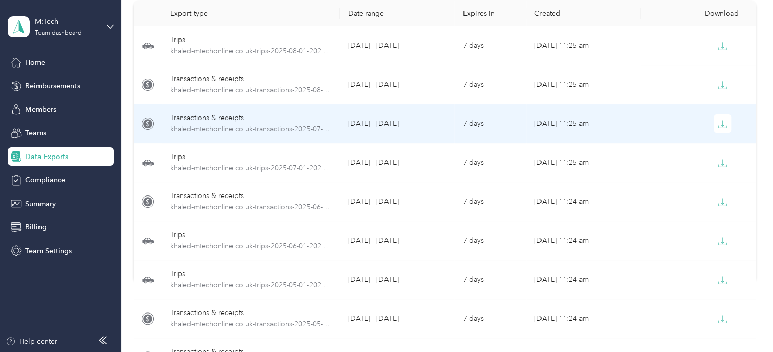
scroll to position [0, 0]
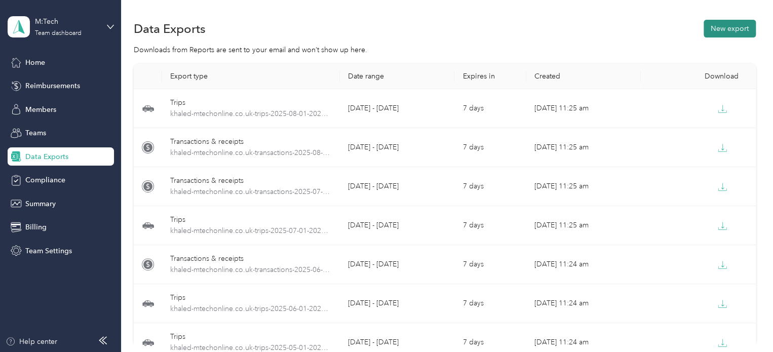
click at [730, 24] on button "New export" at bounding box center [729, 29] width 52 height 18
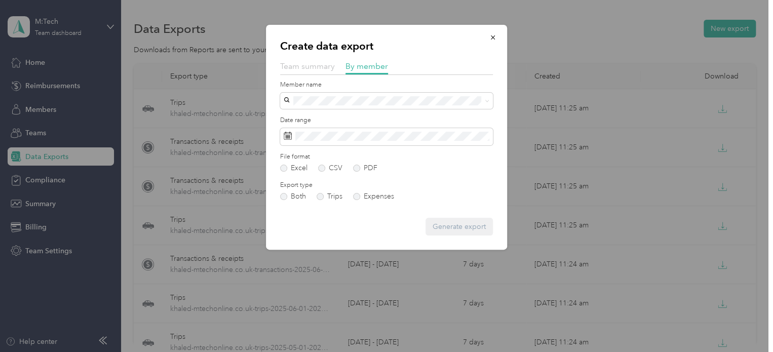
click at [297, 69] on span "Team summary" at bounding box center [307, 66] width 55 height 10
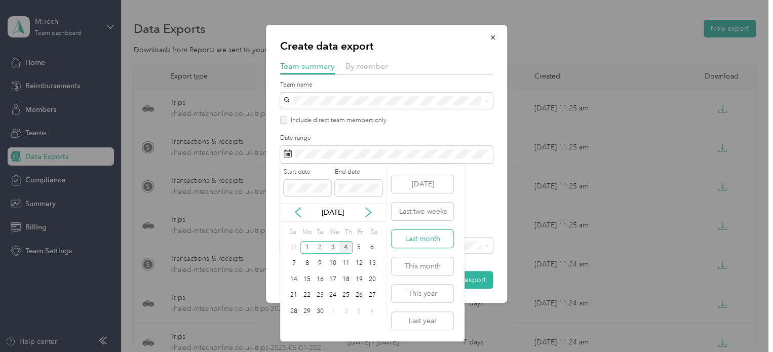
click at [422, 242] on button "Last month" at bounding box center [422, 239] width 62 height 18
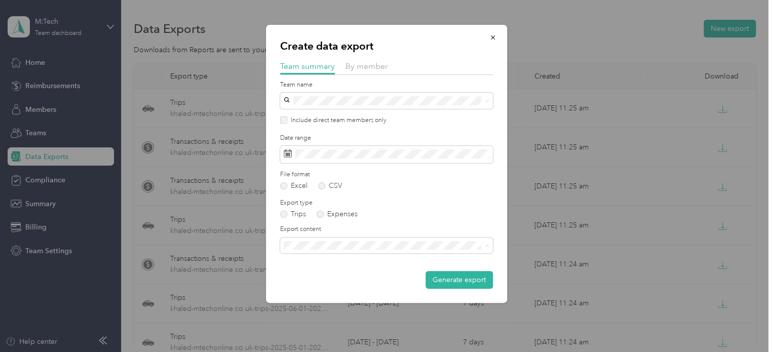
click at [333, 263] on div "Summary only" at bounding box center [380, 263] width 187 height 11
click at [326, 280] on span "Summary and full trips list" at bounding box center [327, 280] width 81 height 9
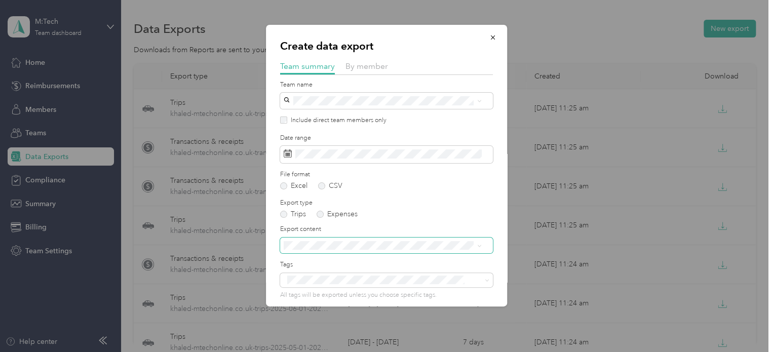
scroll to position [43, 0]
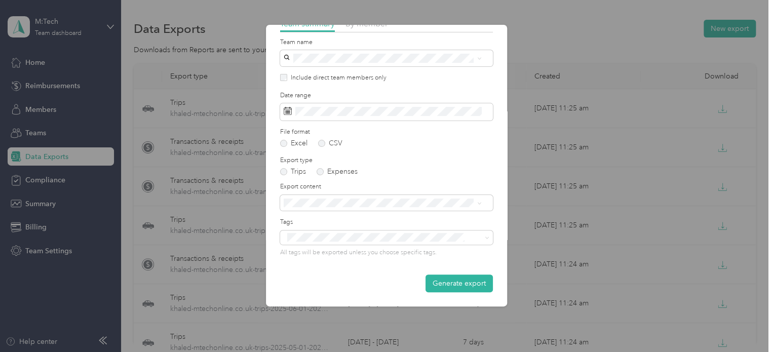
drag, startPoint x: 432, startPoint y: 276, endPoint x: 435, endPoint y: 281, distance: 5.5
click at [433, 278] on button "Generate export" at bounding box center [458, 283] width 67 height 18
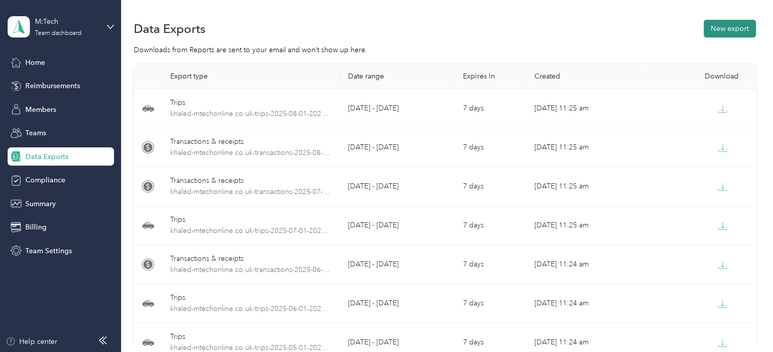
click at [724, 34] on button "New export" at bounding box center [729, 29] width 52 height 18
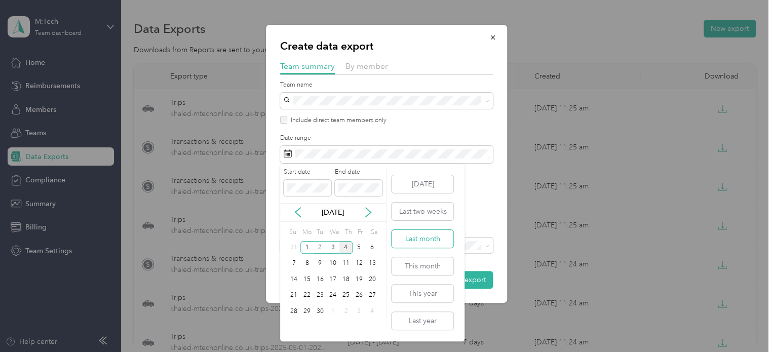
click at [413, 244] on button "Last month" at bounding box center [422, 239] width 62 height 18
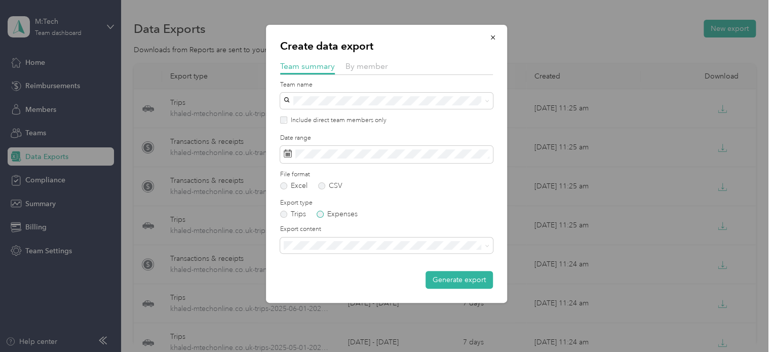
click at [321, 214] on label "Expenses" at bounding box center [336, 214] width 41 height 7
click at [341, 281] on div "Summary and full expenses list" at bounding box center [386, 280] width 198 height 11
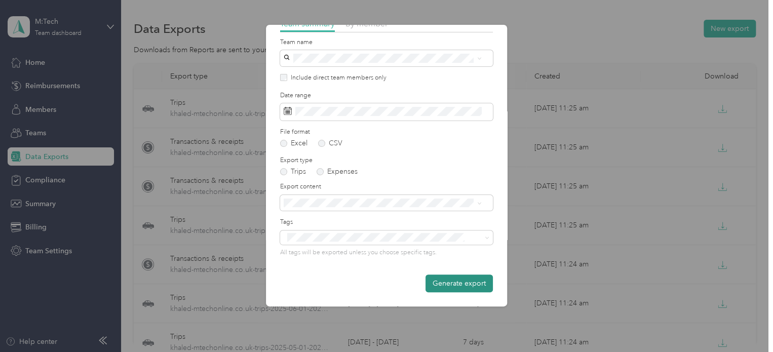
click at [462, 287] on button "Generate export" at bounding box center [458, 283] width 67 height 18
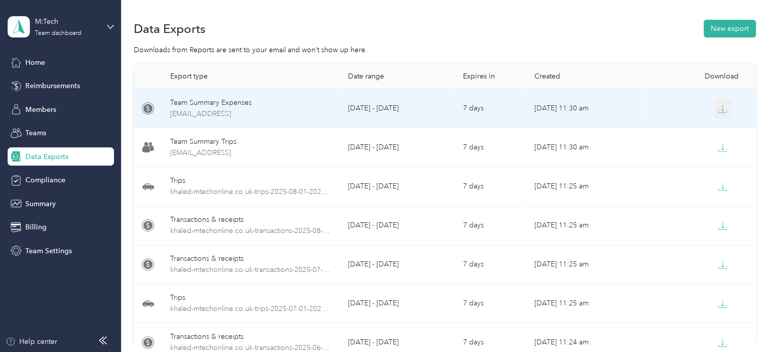
click at [721, 106] on icon "button" at bounding box center [722, 108] width 9 height 9
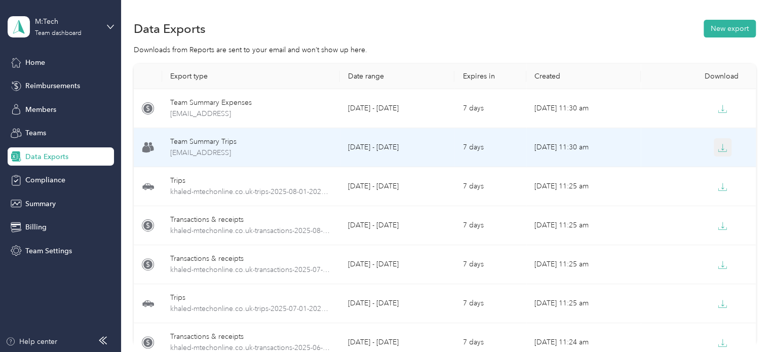
click at [721, 149] on icon "button" at bounding box center [722, 147] width 3 height 6
